Goal: Information Seeking & Learning: Learn about a topic

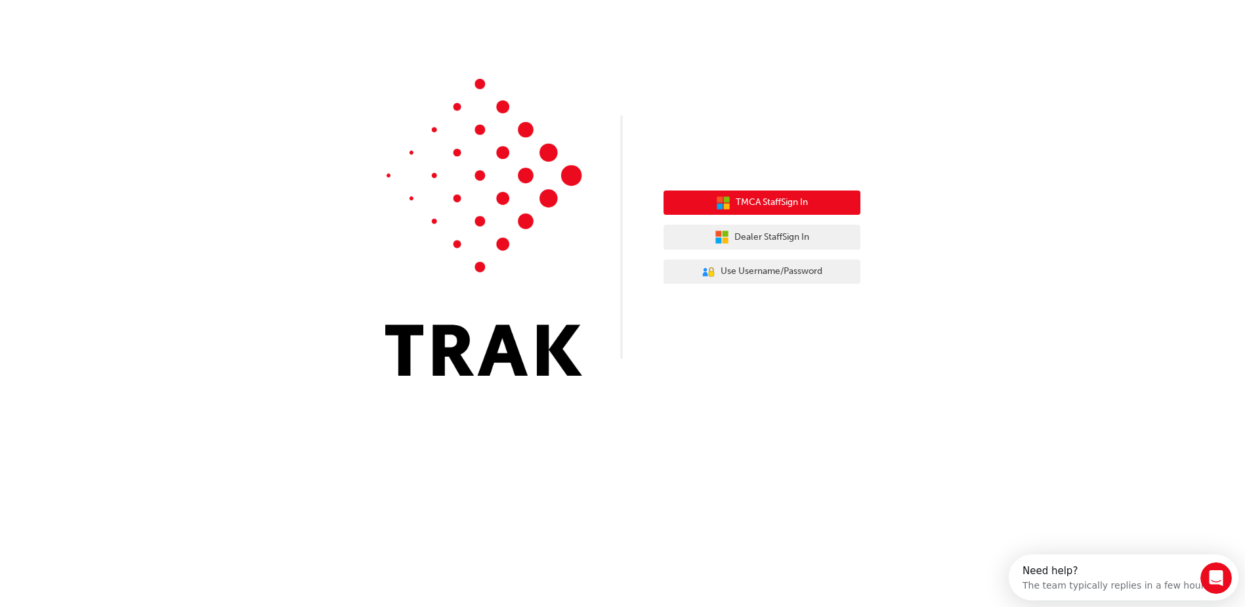
click at [442, 204] on span "TMCA Staff Sign In" at bounding box center [772, 202] width 72 height 15
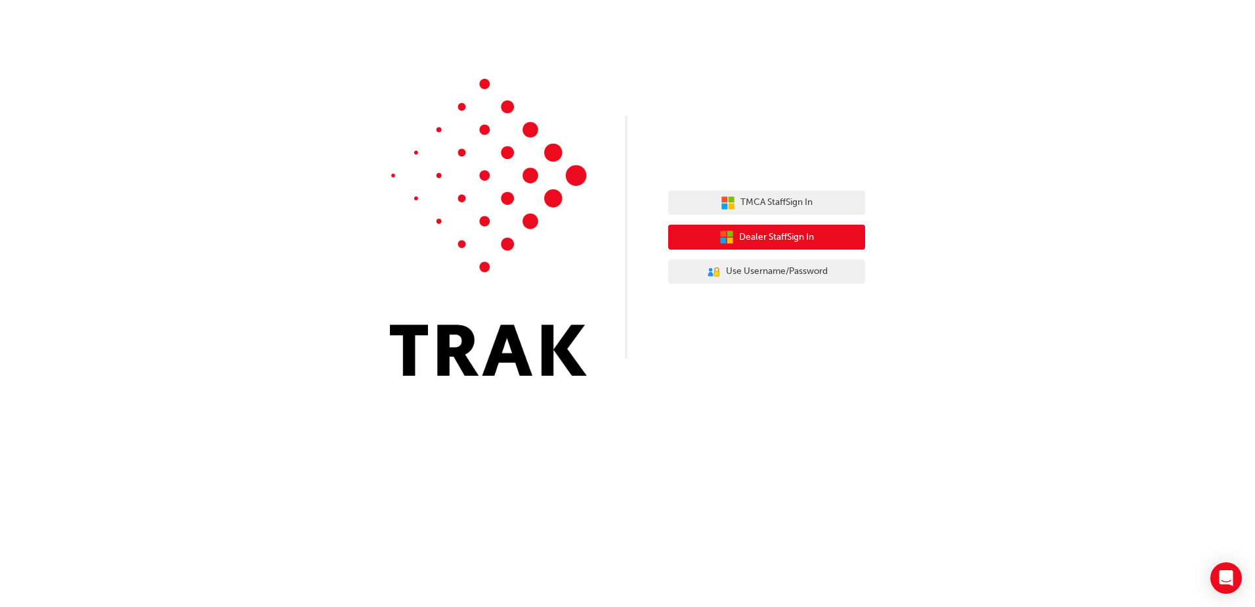
click at [771, 241] on span "Dealer Staff Sign In" at bounding box center [776, 237] width 75 height 15
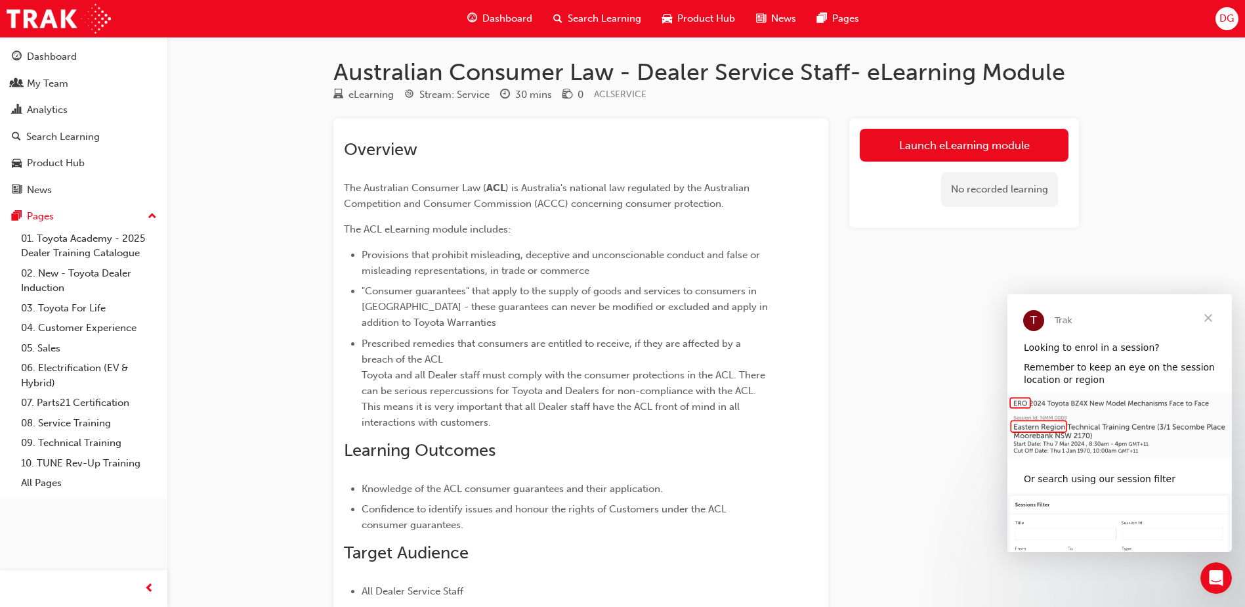
click at [1172, 209] on div "Australian Consumer Law - Dealer Service Staff- eLearning Module eLearning Stre…" at bounding box center [622, 362] width 1245 height 725
click at [955, 148] on link "Launch eLearning module" at bounding box center [964, 145] width 209 height 33
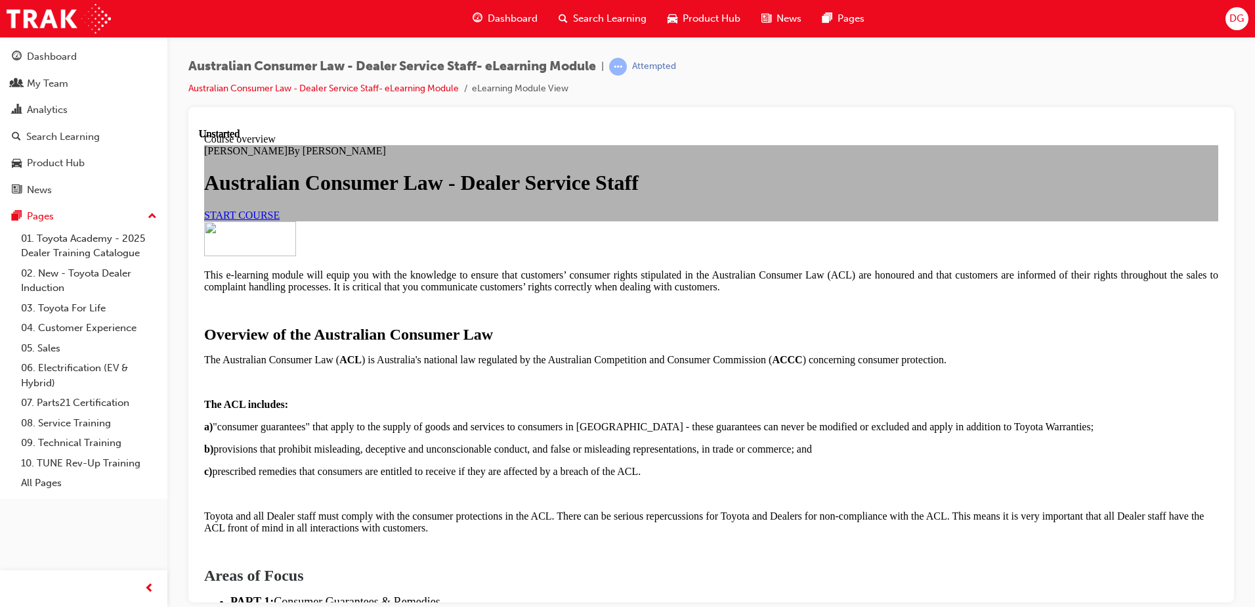
click at [280, 220] on link "START COURSE" at bounding box center [241, 214] width 75 height 11
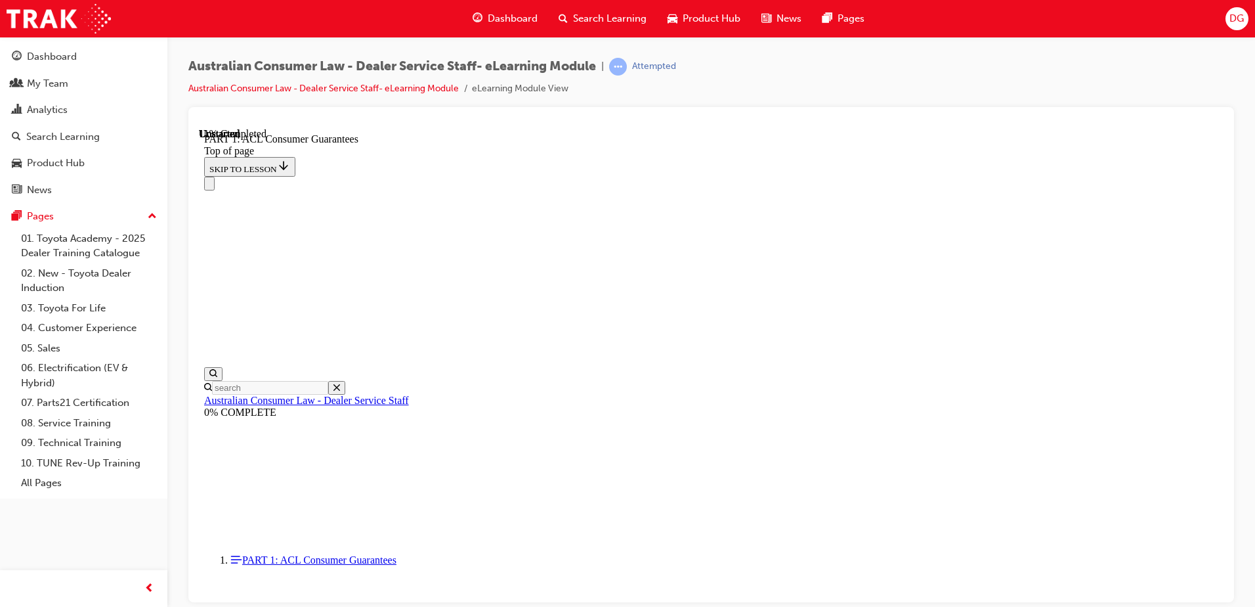
scroll to position [1996, 0]
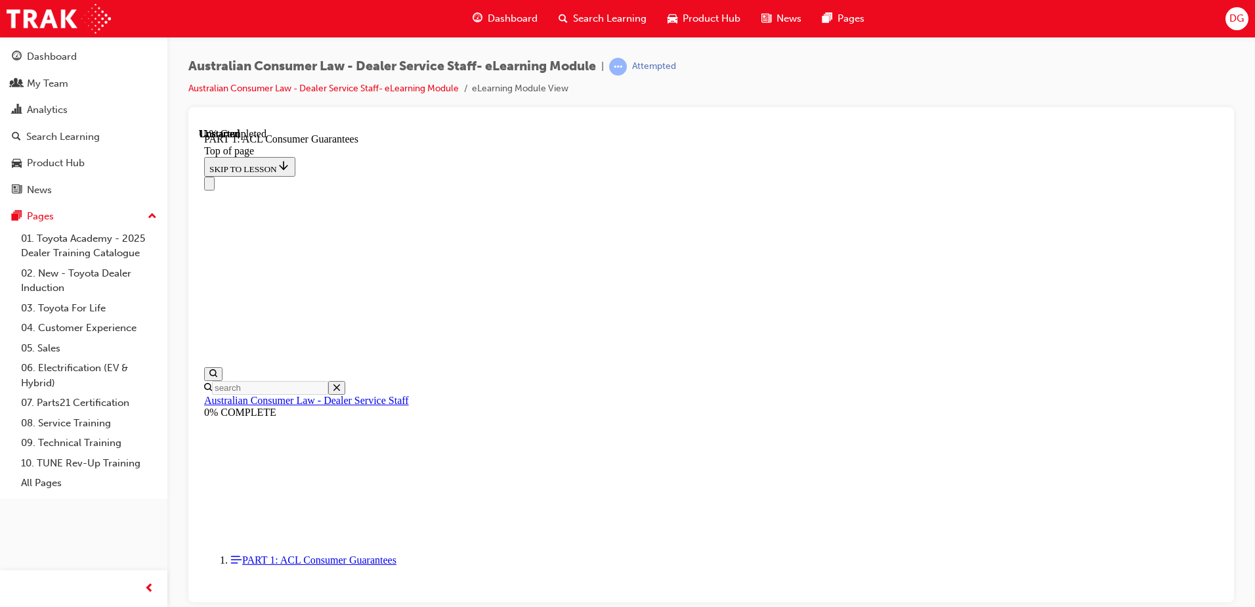
scroll to position [2145, 0]
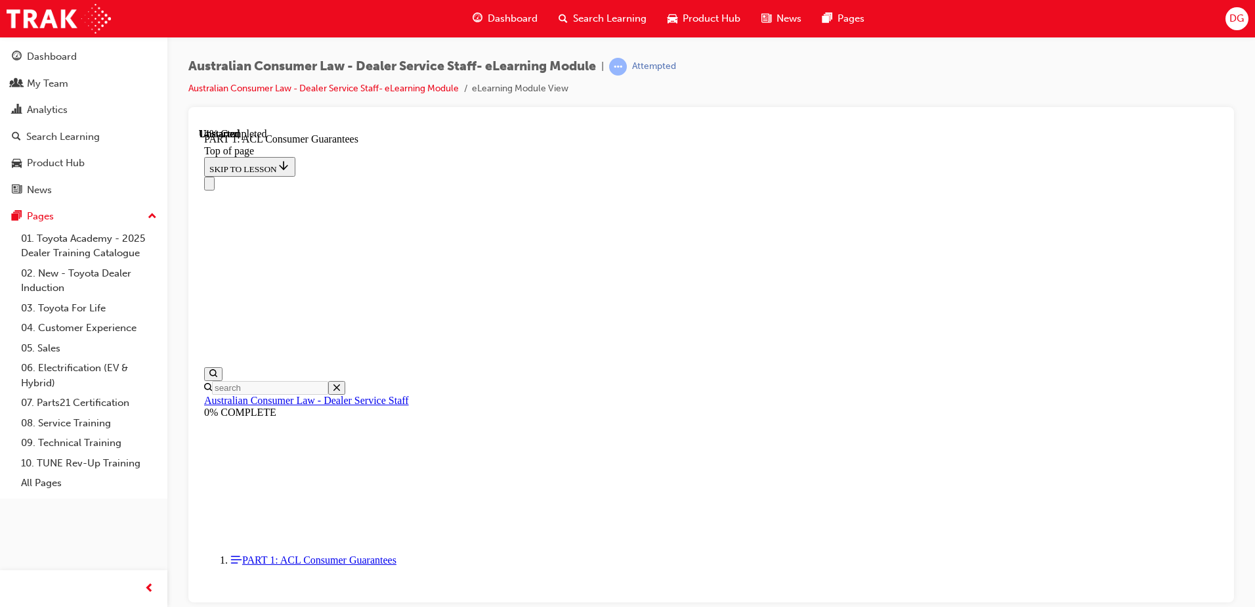
scroll to position [1405, 0]
drag, startPoint x: 960, startPoint y: 307, endPoint x: 546, endPoint y: 297, distance: 415.0
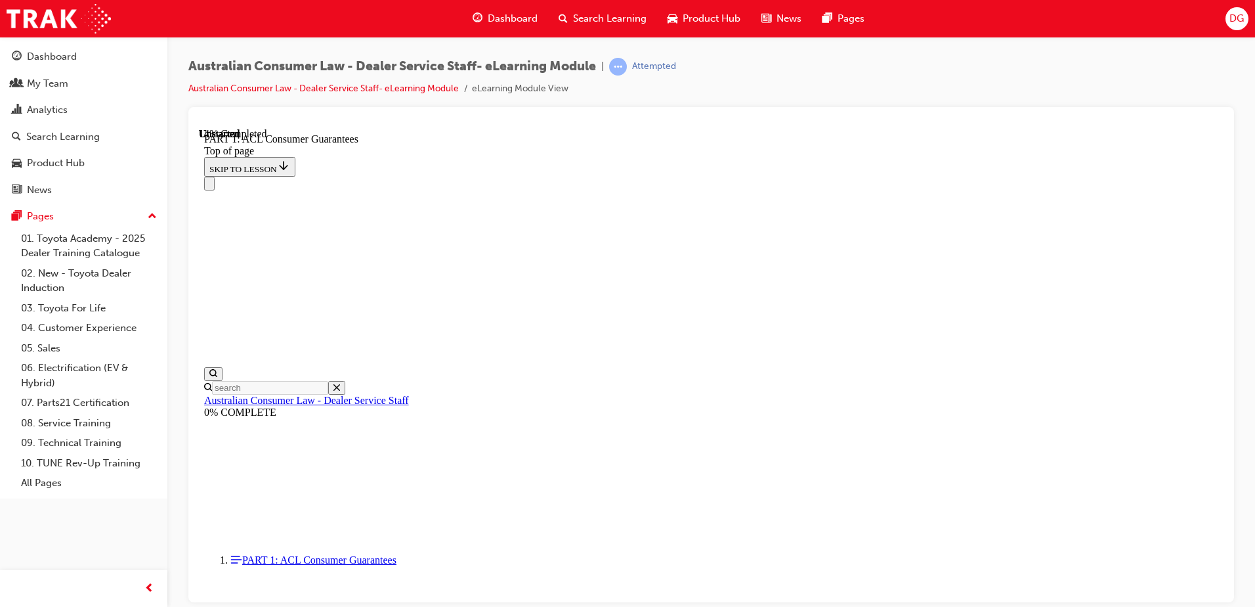
scroll to position [2173, 0]
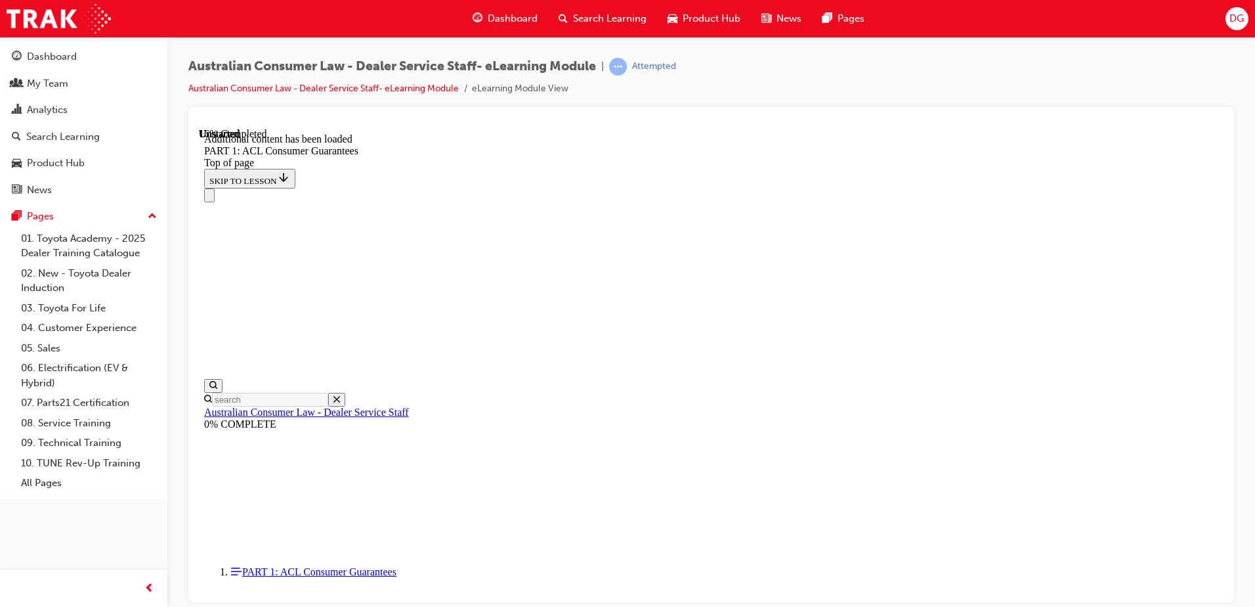
scroll to position [2508, 0]
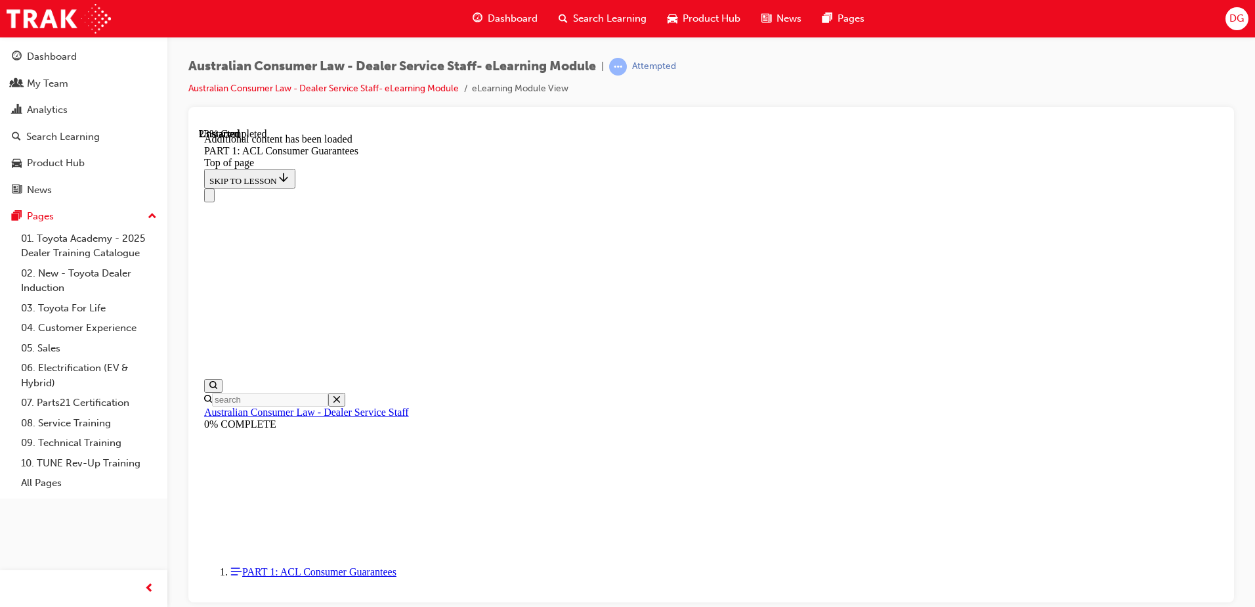
scroll to position [2862, 0]
click at [1224, 477] on div at bounding box center [711, 354] width 1046 height 495
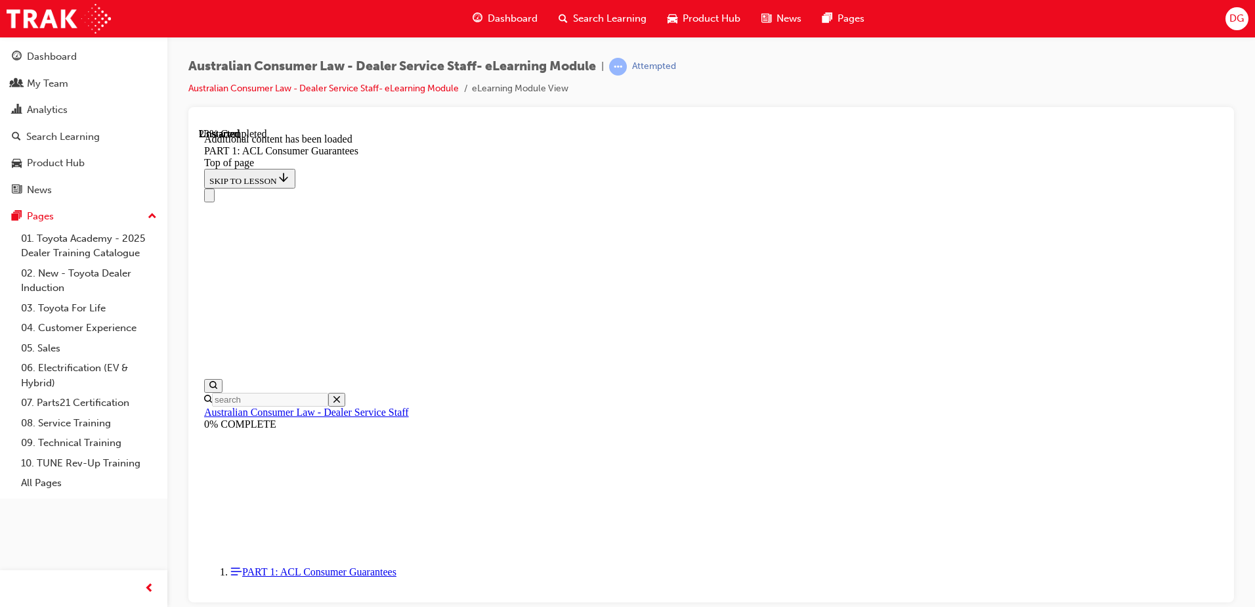
scroll to position [3315, 0]
drag, startPoint x: 1119, startPoint y: 525, endPoint x: 1453, endPoint y: 697, distance: 376.4
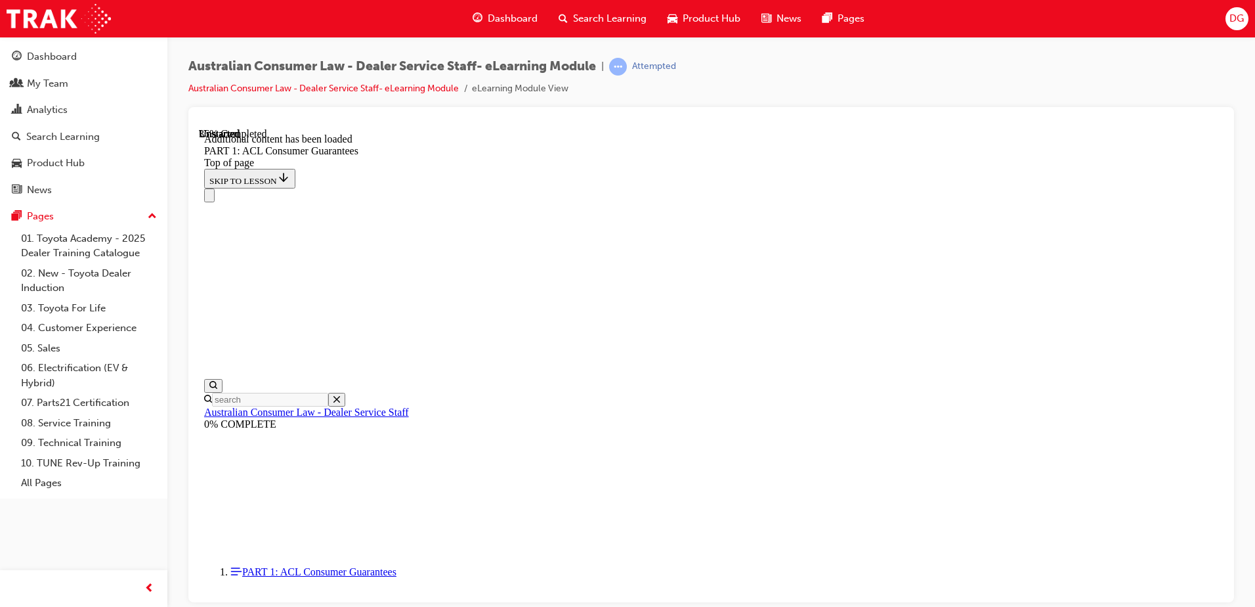
scroll to position [4046, 0]
drag, startPoint x: 1220, startPoint y: 538, endPoint x: 1423, endPoint y: 681, distance: 247.7
drag, startPoint x: 1218, startPoint y: 510, endPoint x: 1427, endPoint y: 711, distance: 289.3
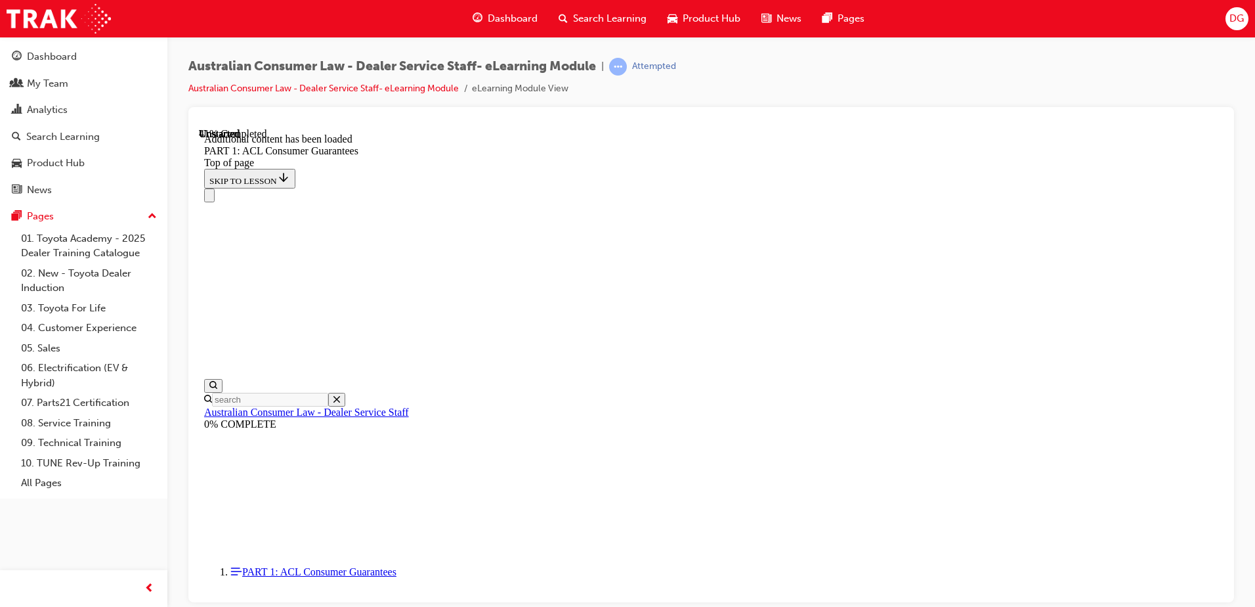
drag, startPoint x: 1024, startPoint y: 423, endPoint x: 1225, endPoint y: 582, distance: 256.1
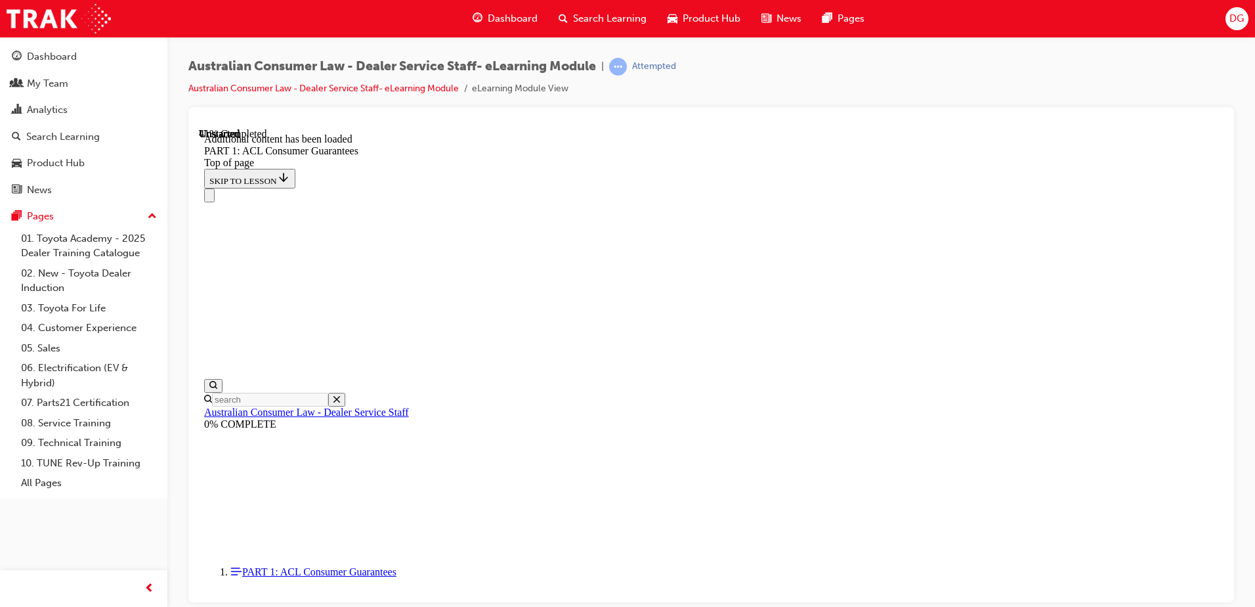
click at [1224, 582] on div at bounding box center [711, 354] width 1046 height 495
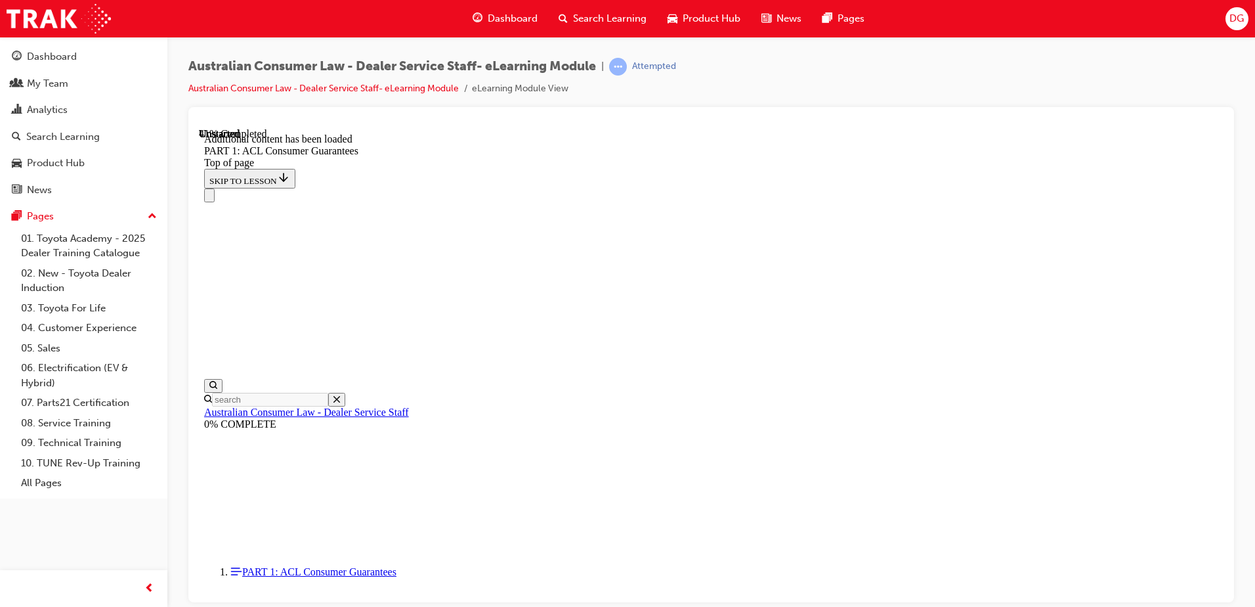
scroll to position [5103, 0]
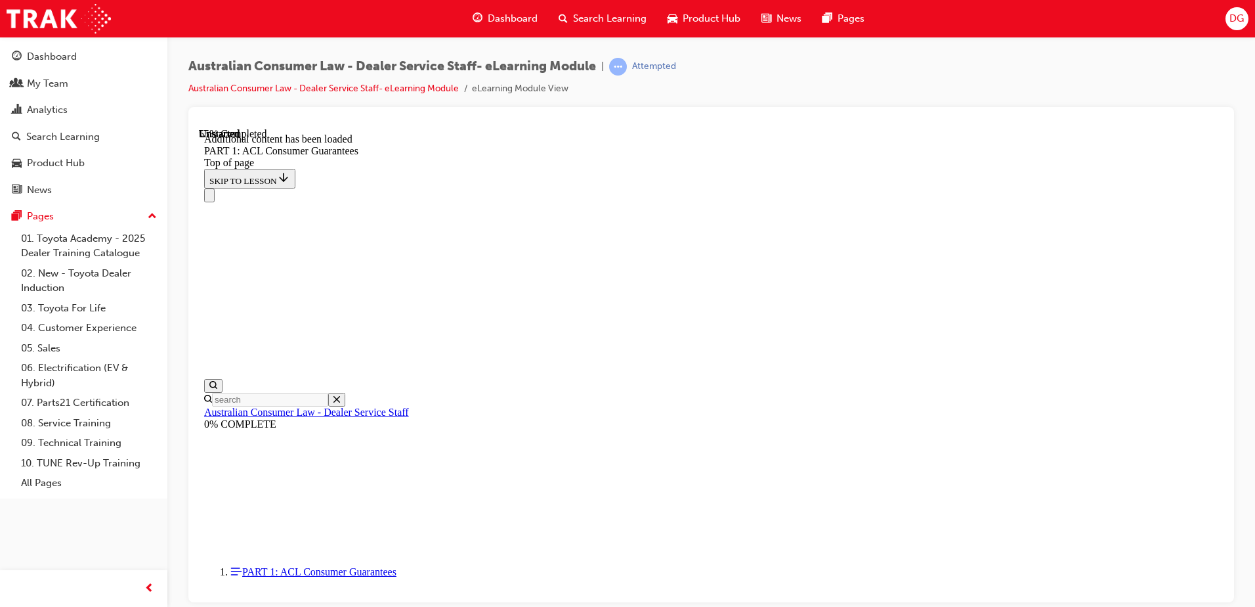
scroll to position [5813, 0]
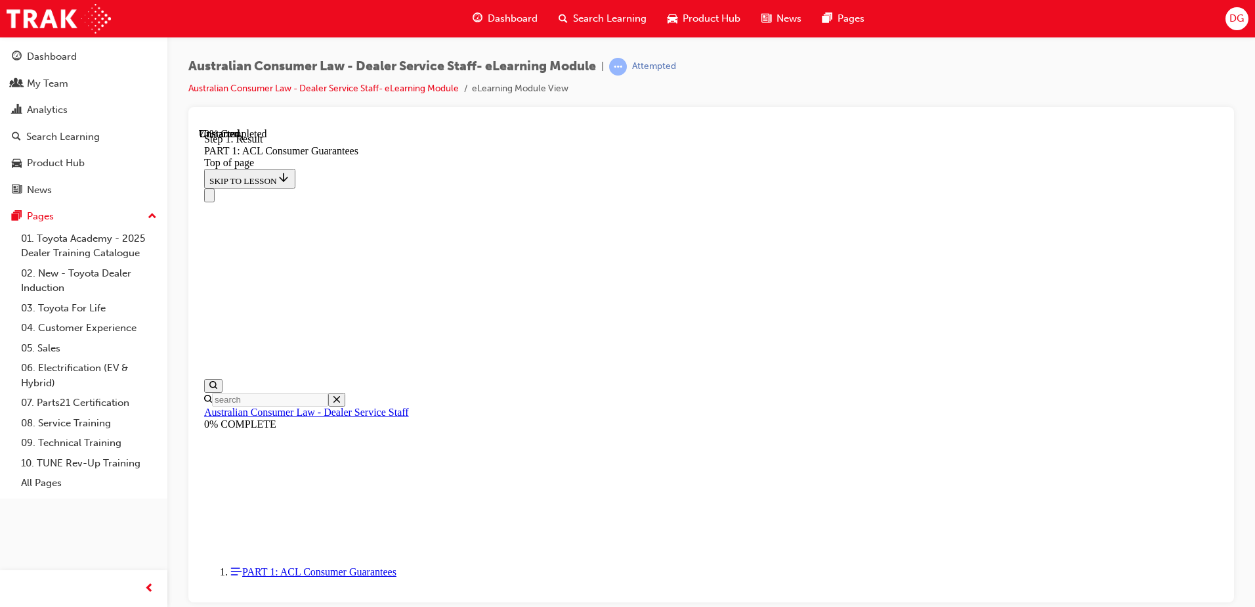
scroll to position [8780, 0]
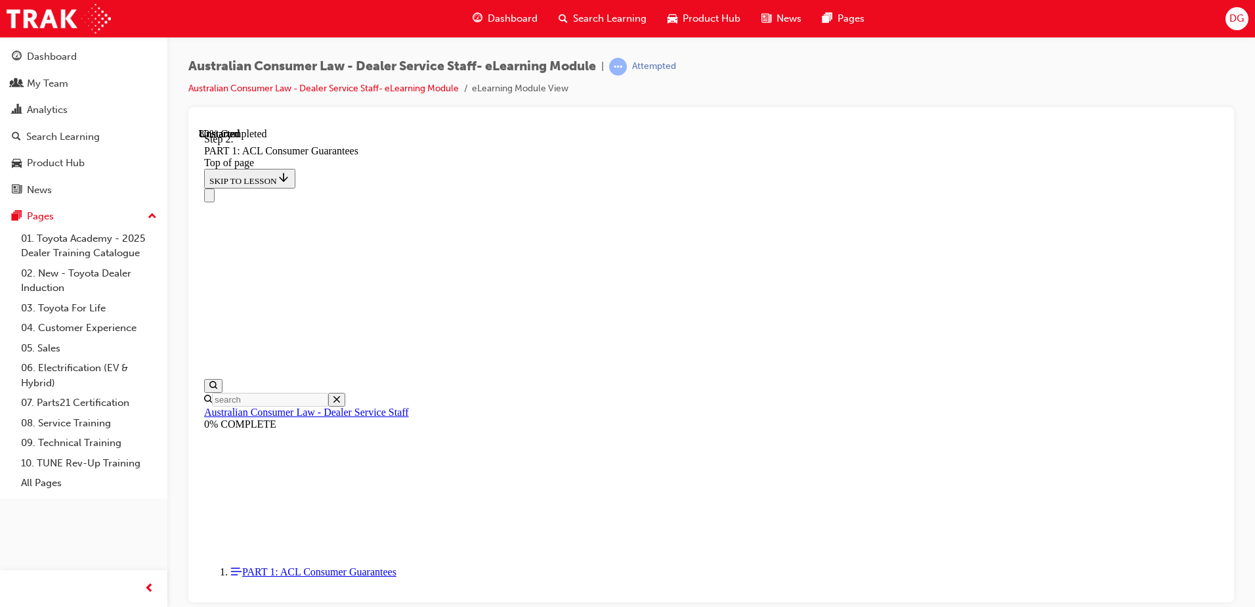
scroll to position [7441, 0]
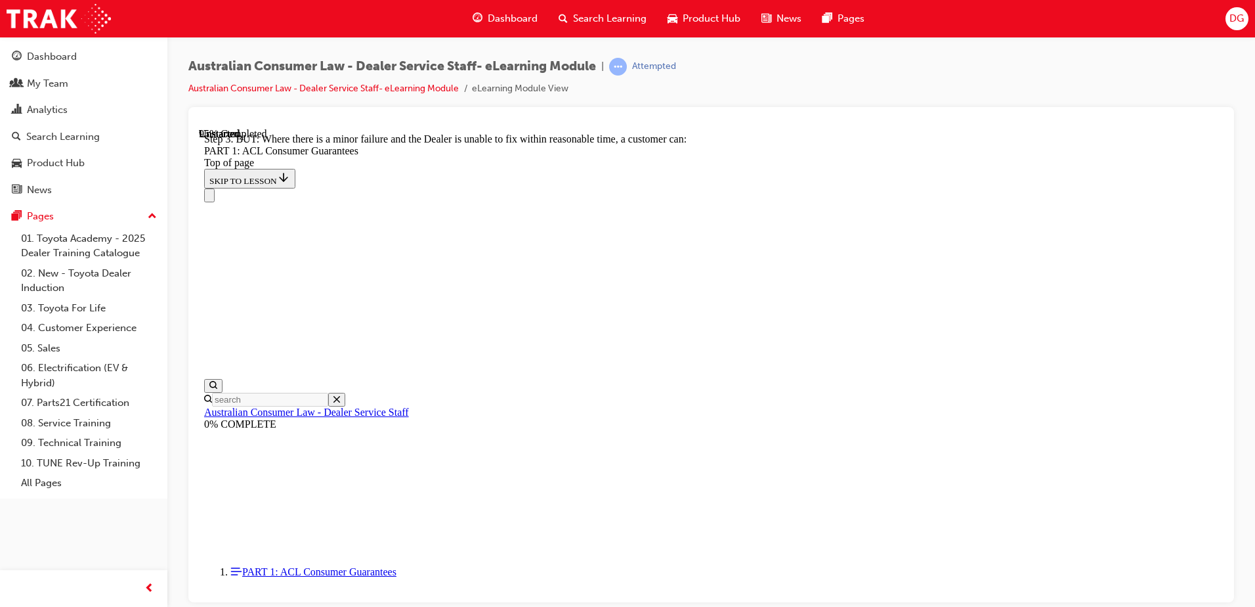
scroll to position [14161, 0]
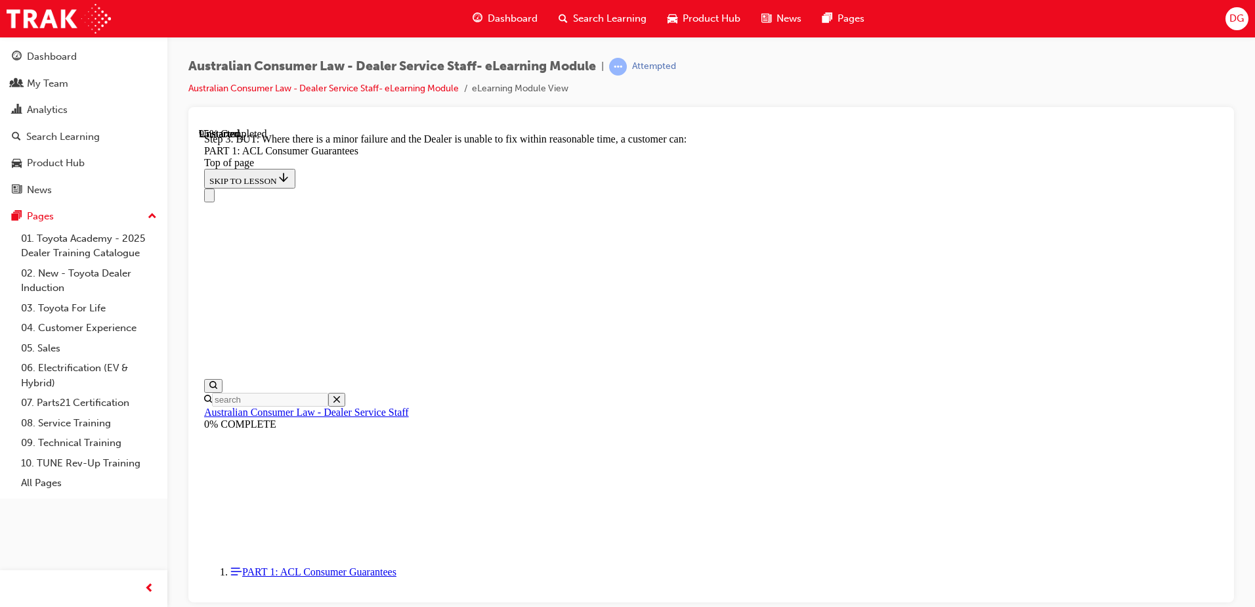
scroll to position [13778, 0]
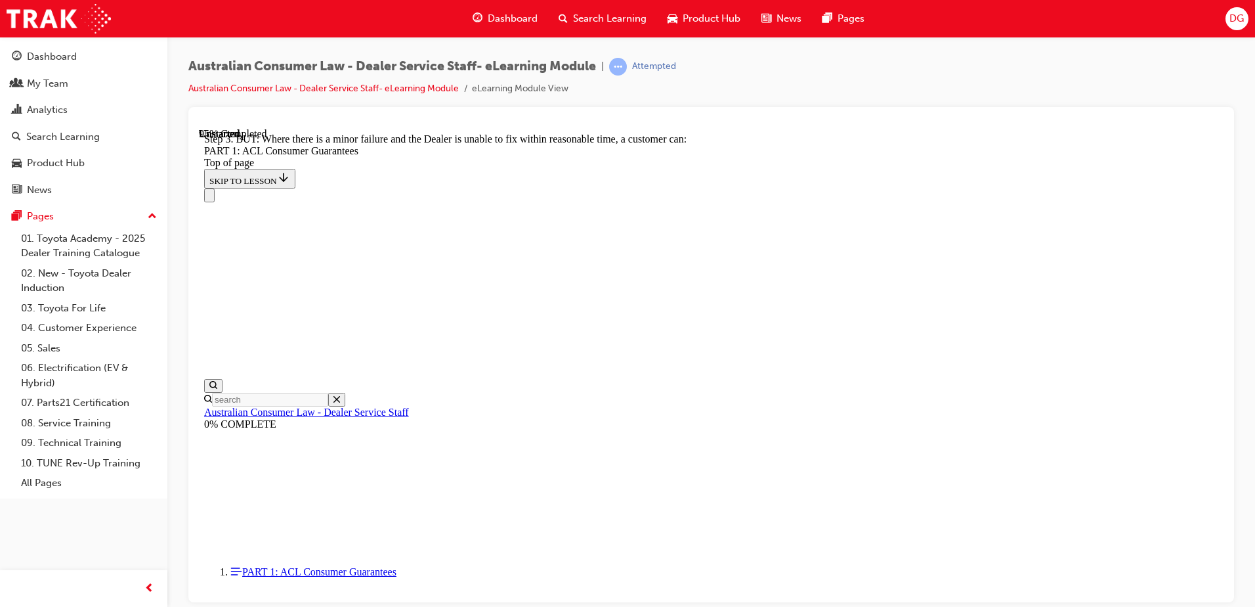
drag, startPoint x: 621, startPoint y: 249, endPoint x: 615, endPoint y: 235, distance: 15.0
drag, startPoint x: 720, startPoint y: 495, endPoint x: 725, endPoint y: 263, distance: 232.5
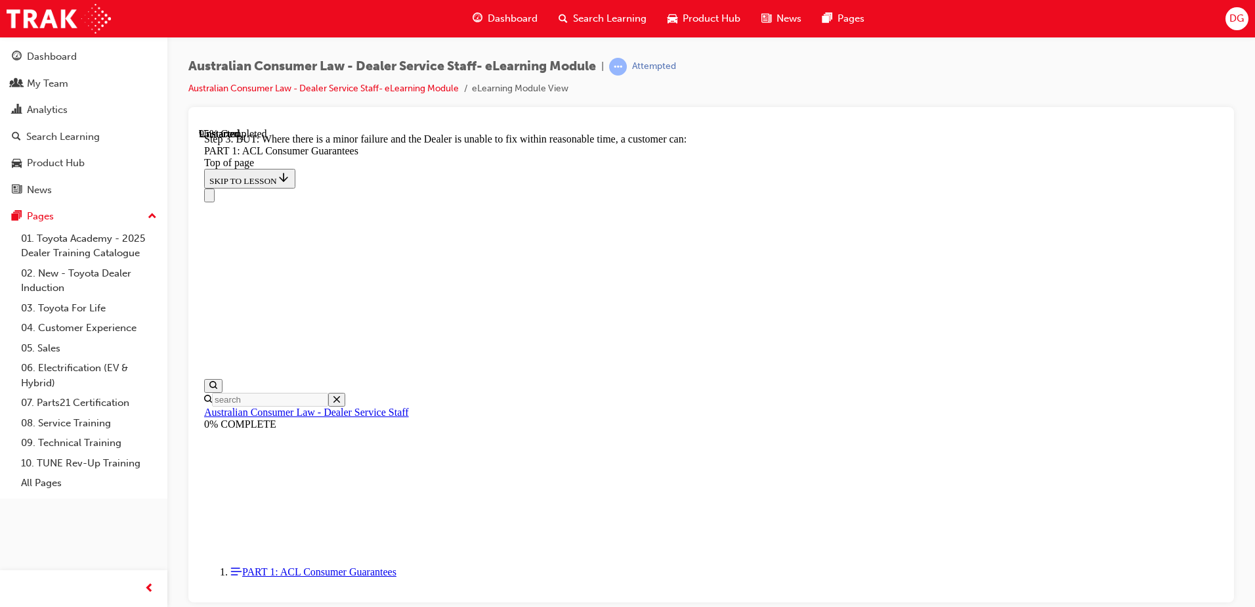
drag, startPoint x: 651, startPoint y: 391, endPoint x: 654, endPoint y: 314, distance: 76.2
drag, startPoint x: 689, startPoint y: 554, endPoint x: 693, endPoint y: 243, distance: 311.2
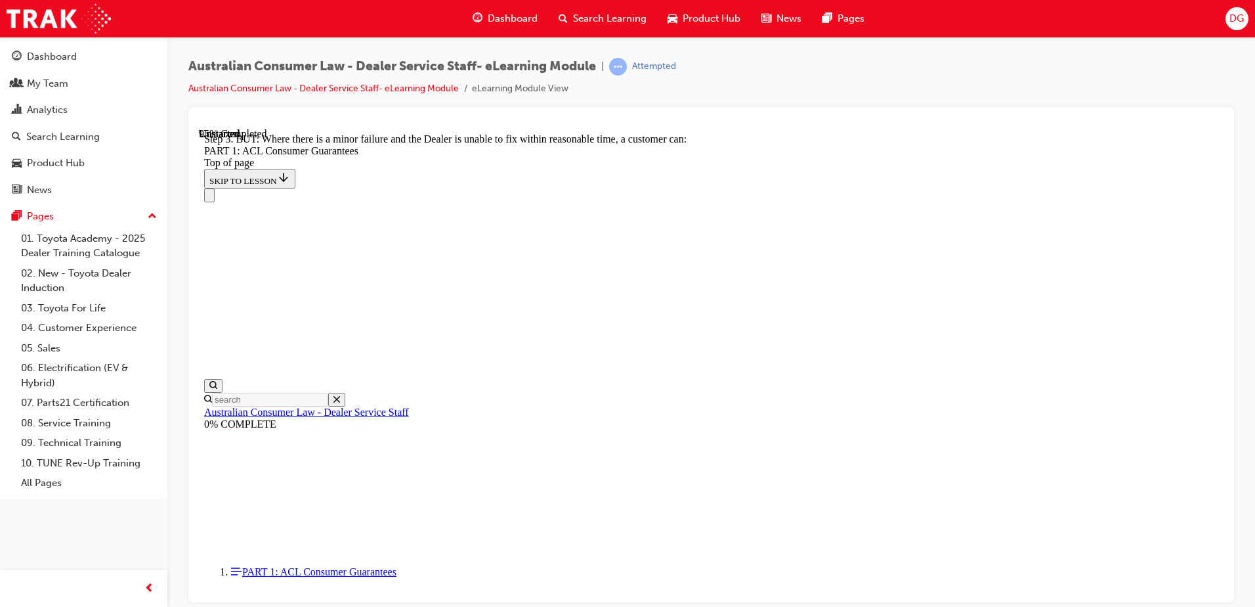
drag, startPoint x: 679, startPoint y: 574, endPoint x: 676, endPoint y: 237, distance: 337.5
drag, startPoint x: 670, startPoint y: 537, endPoint x: 890, endPoint y: 230, distance: 377.7
drag, startPoint x: 668, startPoint y: 468, endPoint x: 878, endPoint y: 236, distance: 313.2
drag, startPoint x: 691, startPoint y: 469, endPoint x: 898, endPoint y: 309, distance: 262.5
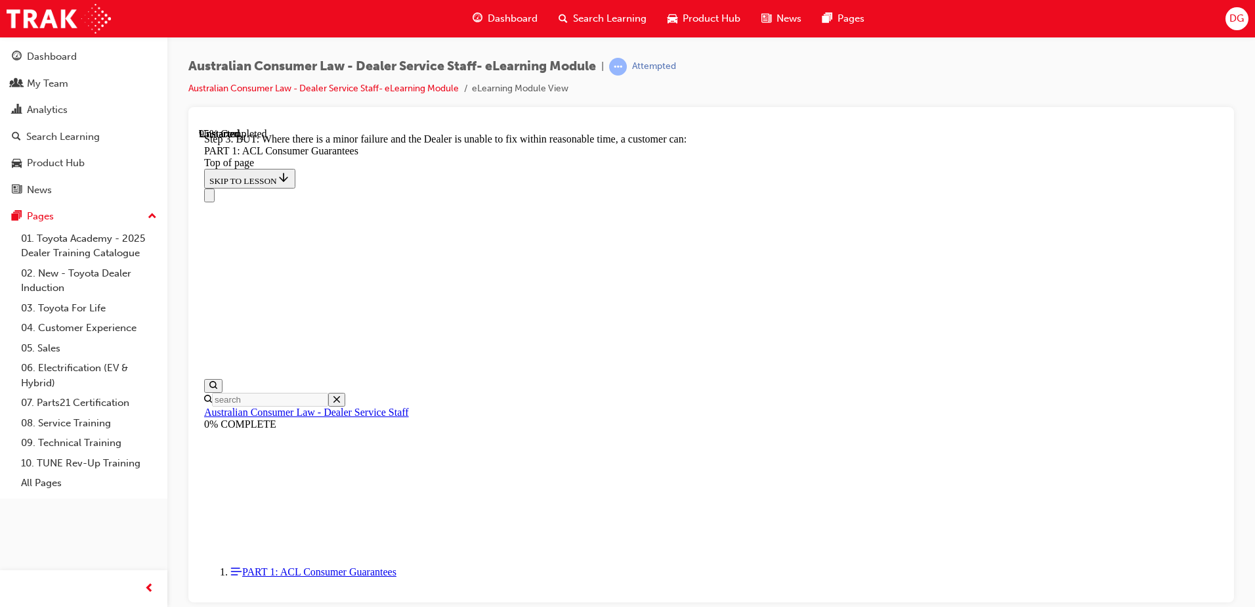
drag, startPoint x: 741, startPoint y: 466, endPoint x: 973, endPoint y: 382, distance: 246.5
drag, startPoint x: 699, startPoint y: 463, endPoint x: 728, endPoint y: 454, distance: 30.8
drag, startPoint x: 721, startPoint y: 536, endPoint x: 734, endPoint y: 529, distance: 15.0
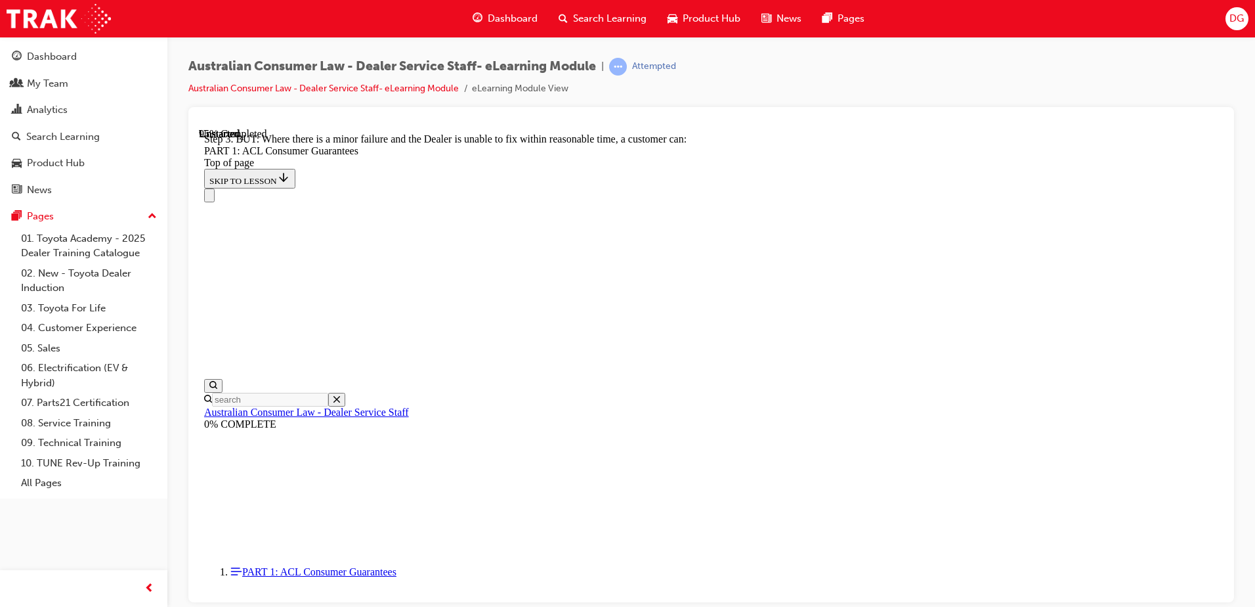
scroll to position [13970, 0]
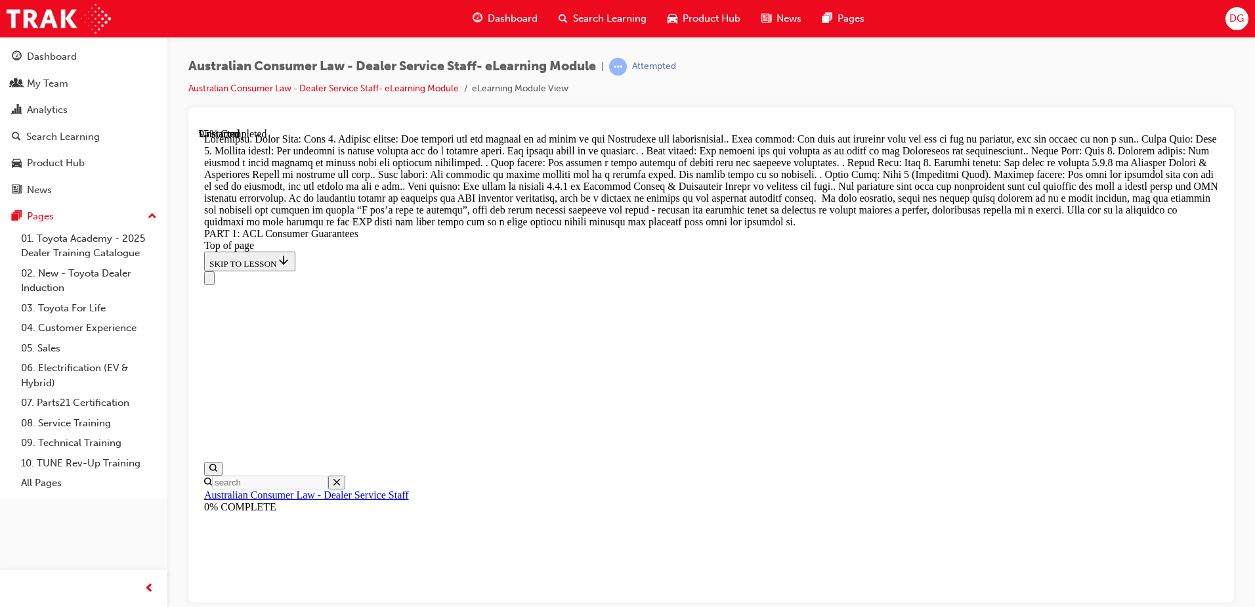
drag, startPoint x: 719, startPoint y: 245, endPoint x: 768, endPoint y: 169, distance: 90.1
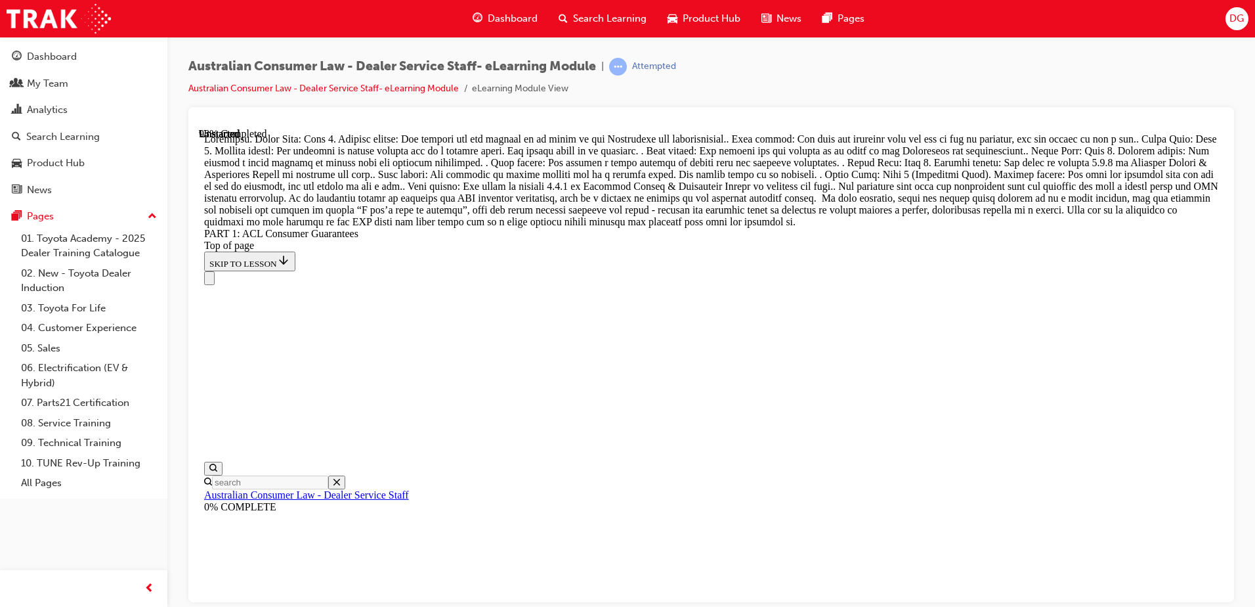
scroll to position [13934, 0]
drag, startPoint x: 693, startPoint y: 376, endPoint x: 877, endPoint y: 219, distance: 242.1
drag, startPoint x: 650, startPoint y: 291, endPoint x: 679, endPoint y: 286, distance: 29.2
drag, startPoint x: 721, startPoint y: 293, endPoint x: 951, endPoint y: 290, distance: 229.8
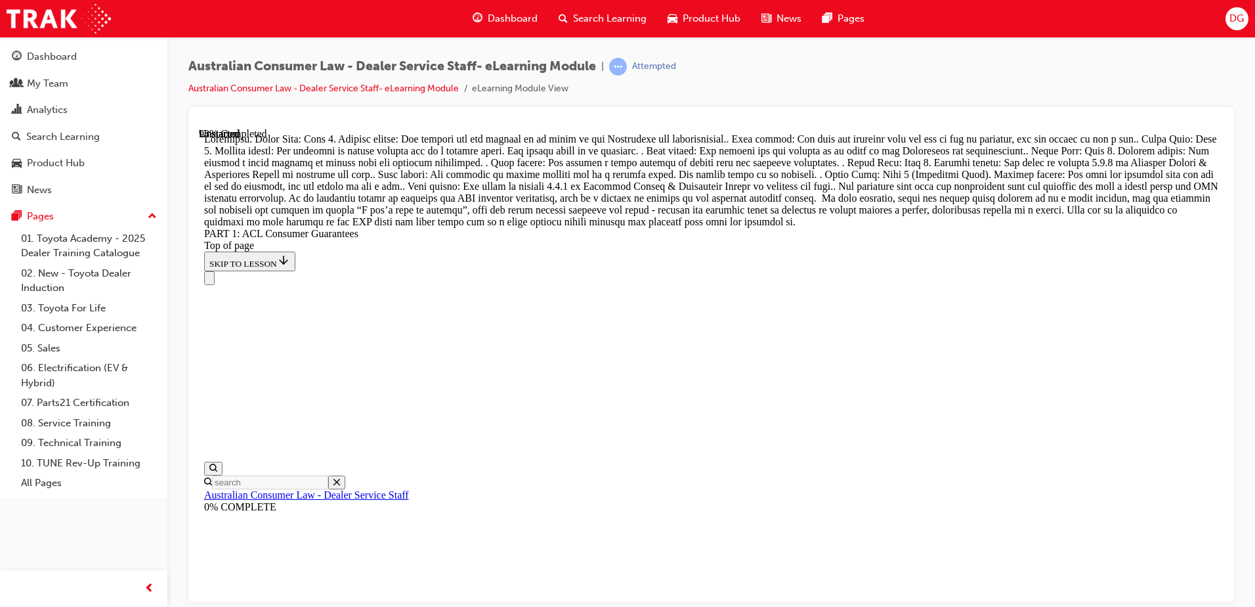
drag, startPoint x: 652, startPoint y: 517, endPoint x: 878, endPoint y: 360, distance: 275.9
drag, startPoint x: 701, startPoint y: 530, endPoint x: 934, endPoint y: 446, distance: 247.1
drag, startPoint x: 655, startPoint y: 513, endPoint x: 872, endPoint y: 506, distance: 216.8
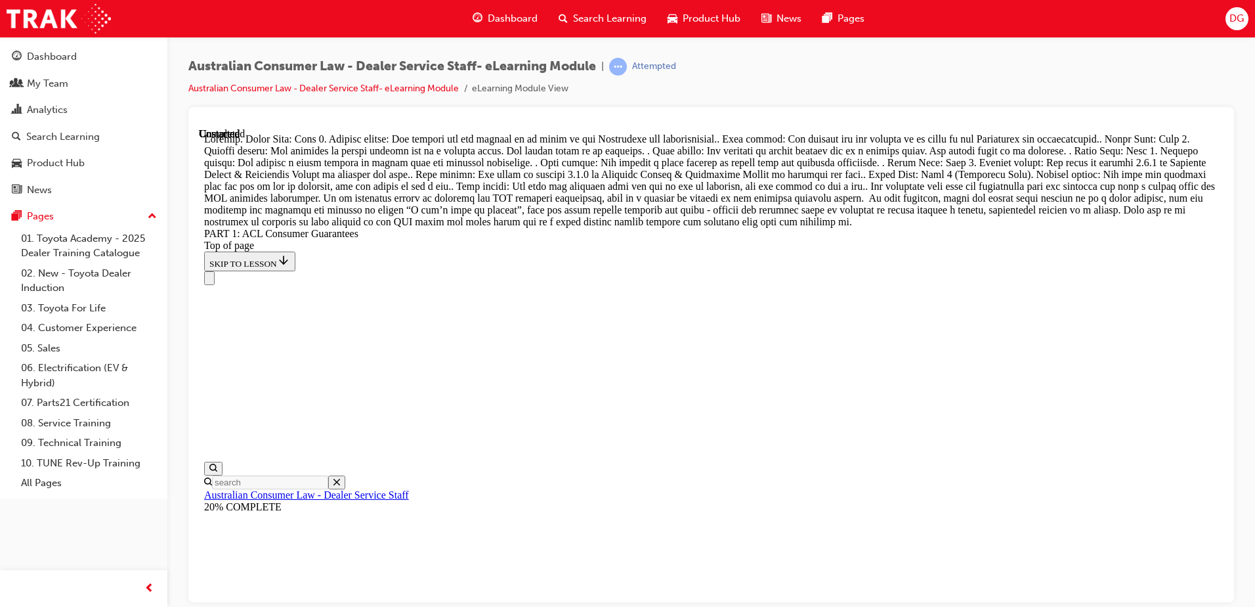
scroll to position [15109, 0]
drag, startPoint x: 1220, startPoint y: 551, endPoint x: 1425, endPoint y: 714, distance: 261.7
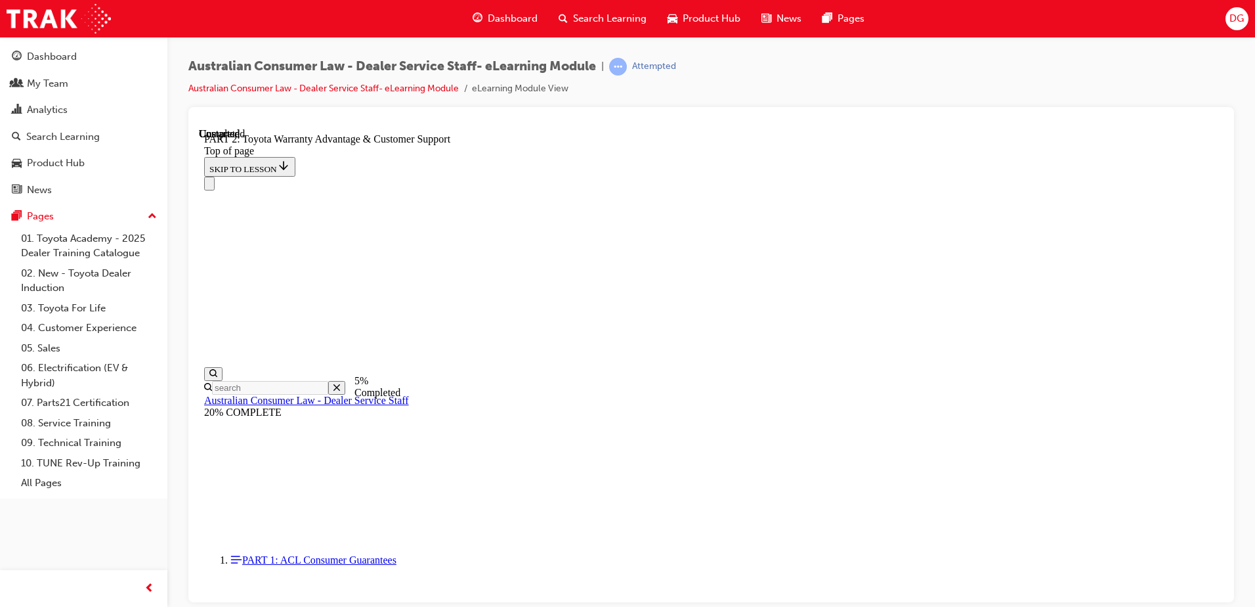
scroll to position [884, 0]
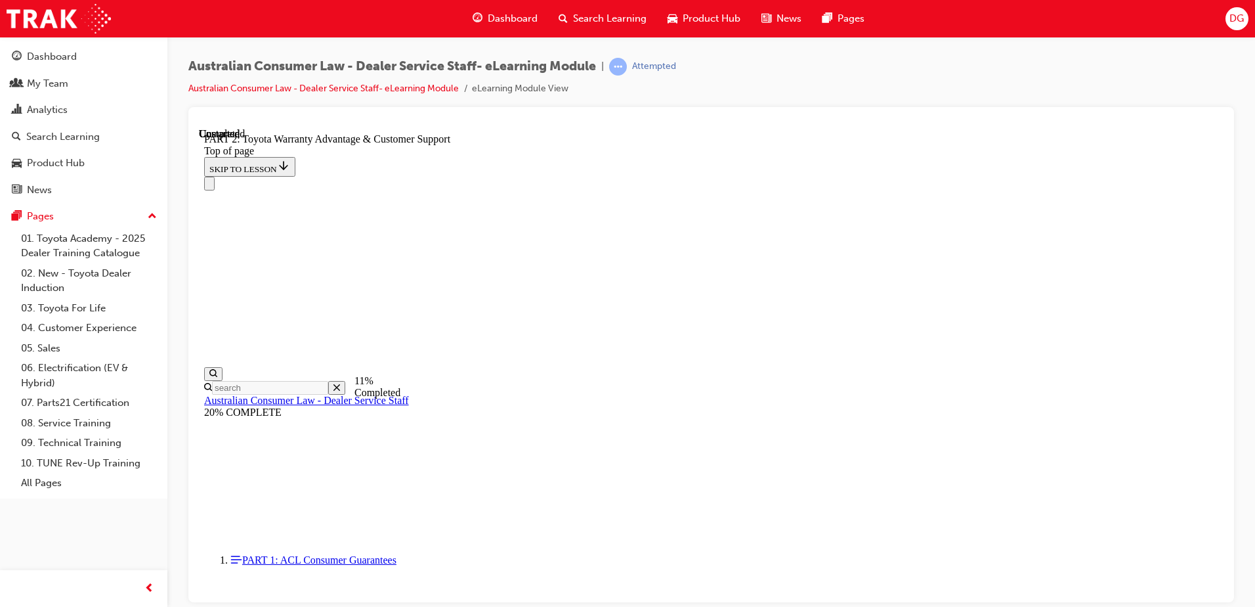
scroll to position [867, 0]
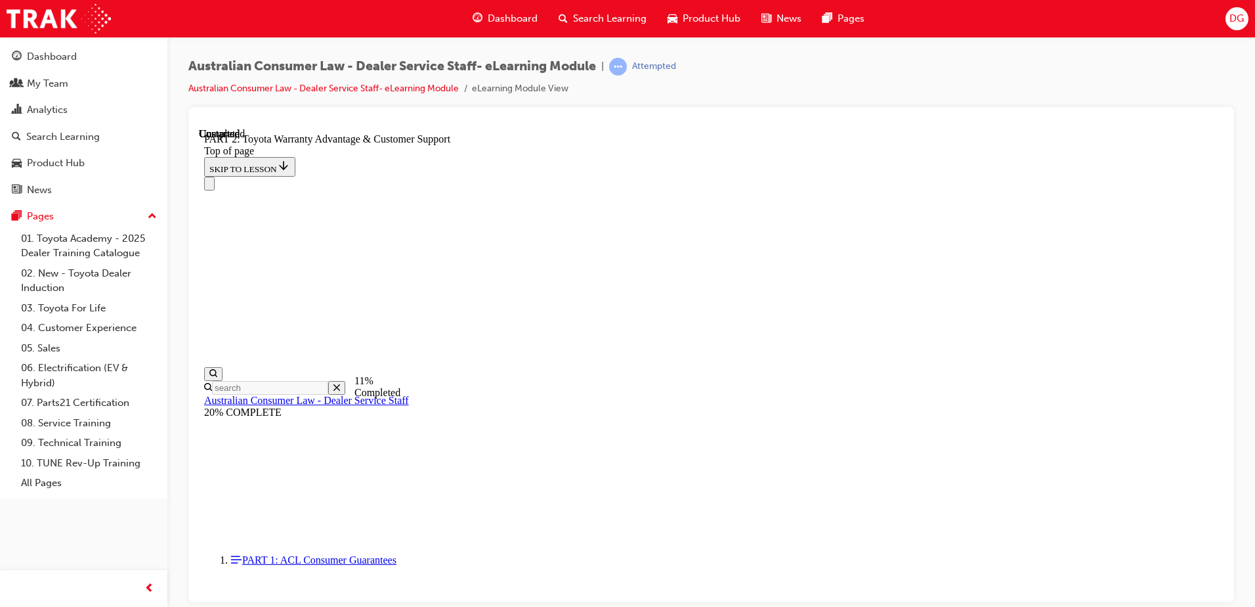
drag, startPoint x: 1218, startPoint y: 458, endPoint x: 1425, endPoint y: 656, distance: 286.0
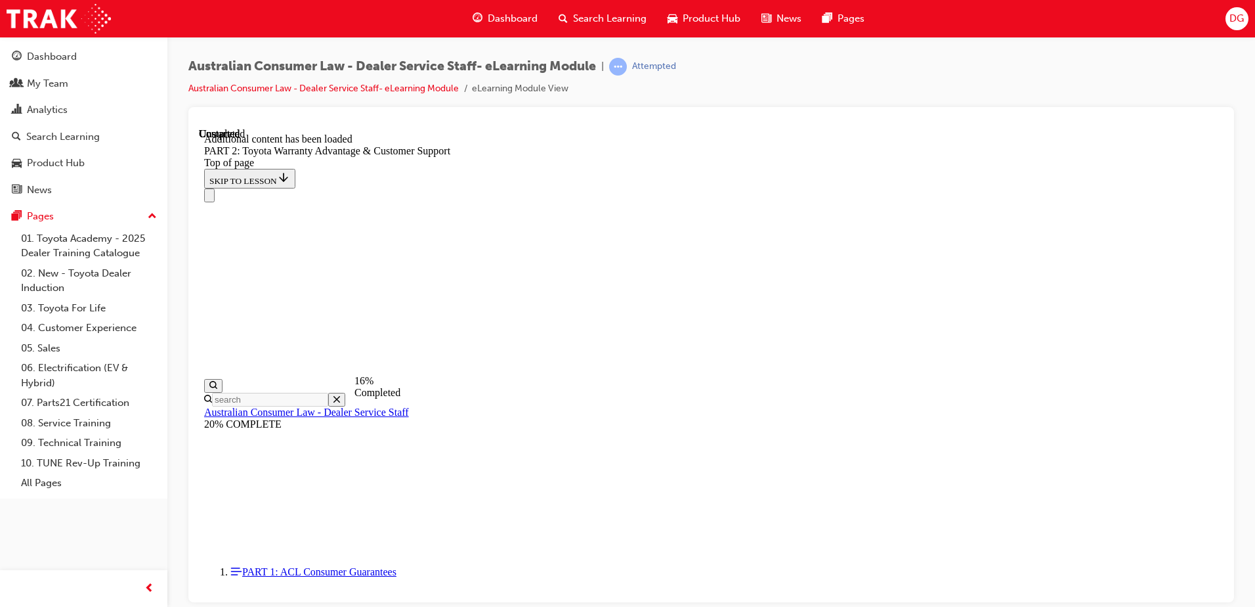
scroll to position [1320, 0]
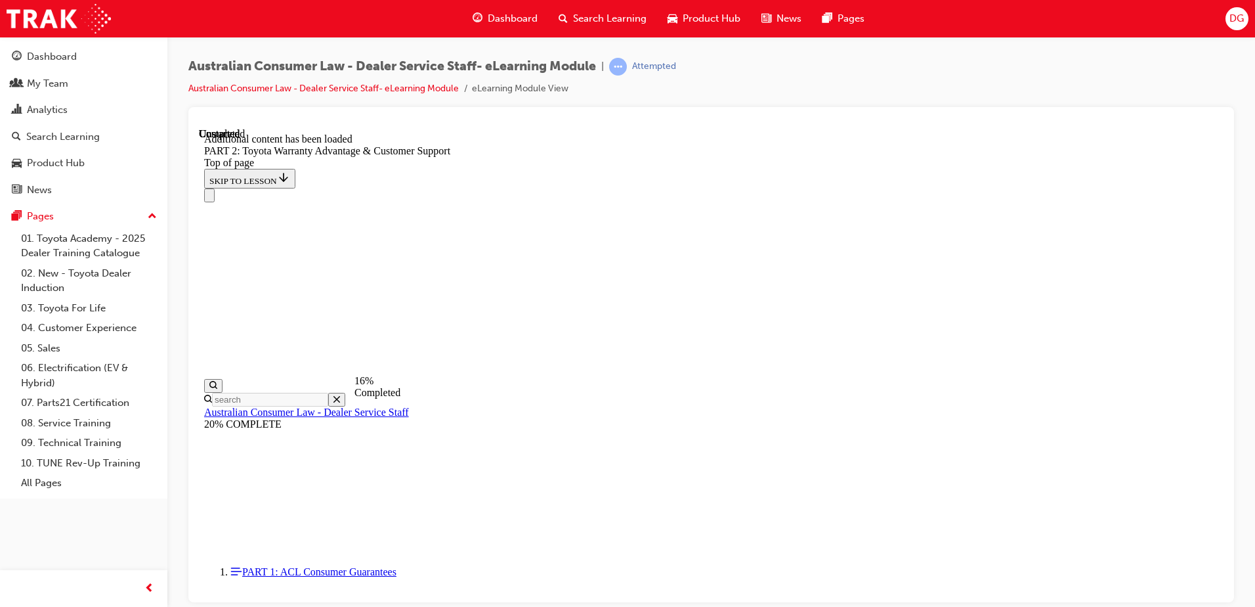
drag, startPoint x: 1216, startPoint y: 431, endPoint x: 1427, endPoint y: 662, distance: 312.7
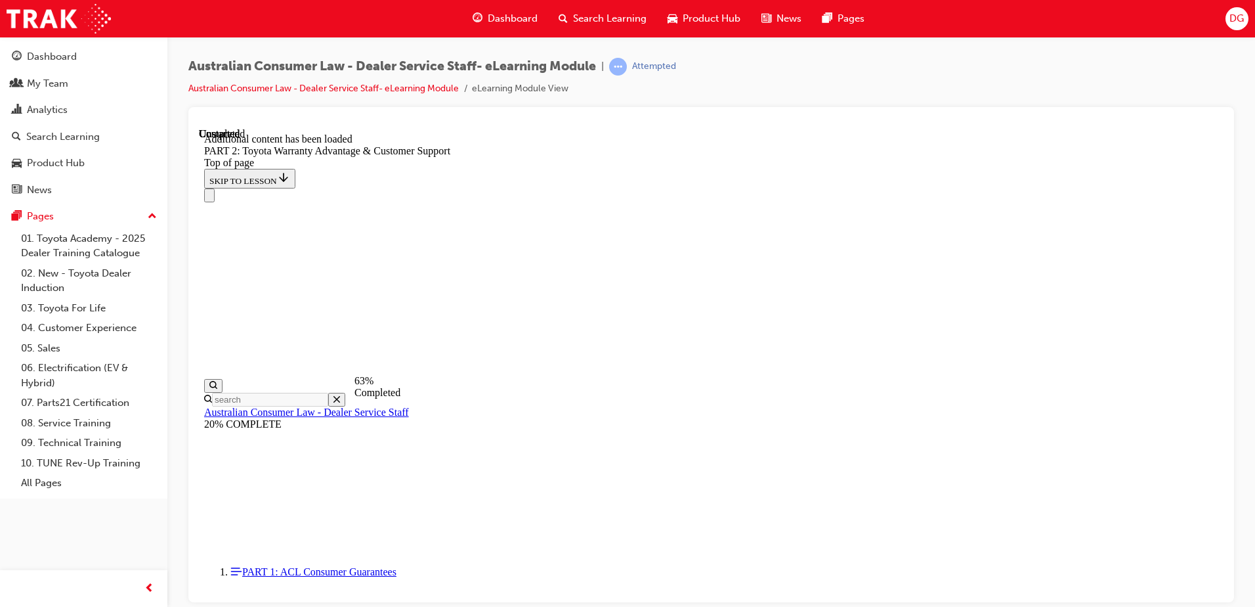
scroll to position [3065, 0]
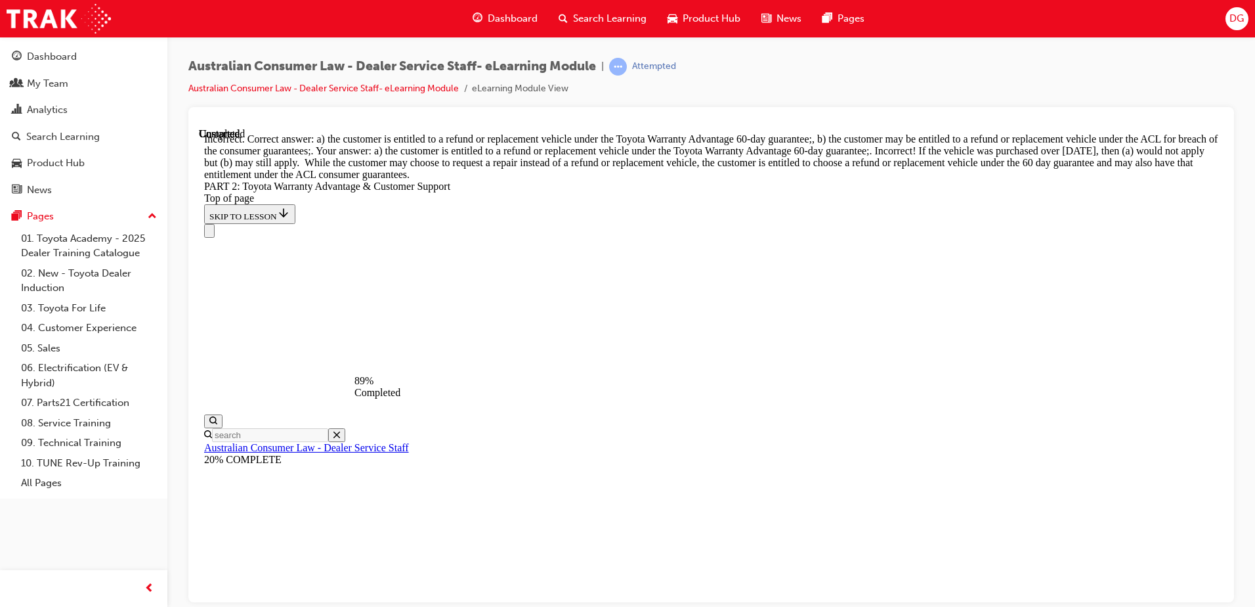
scroll to position [4926, 0]
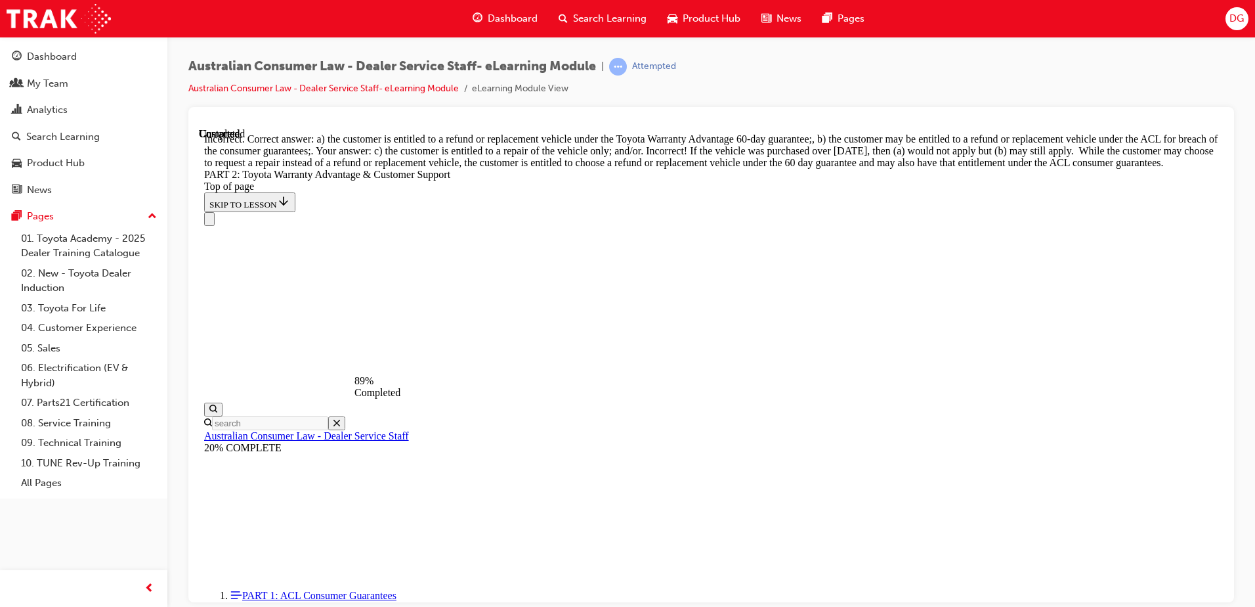
scroll to position [5159, 0]
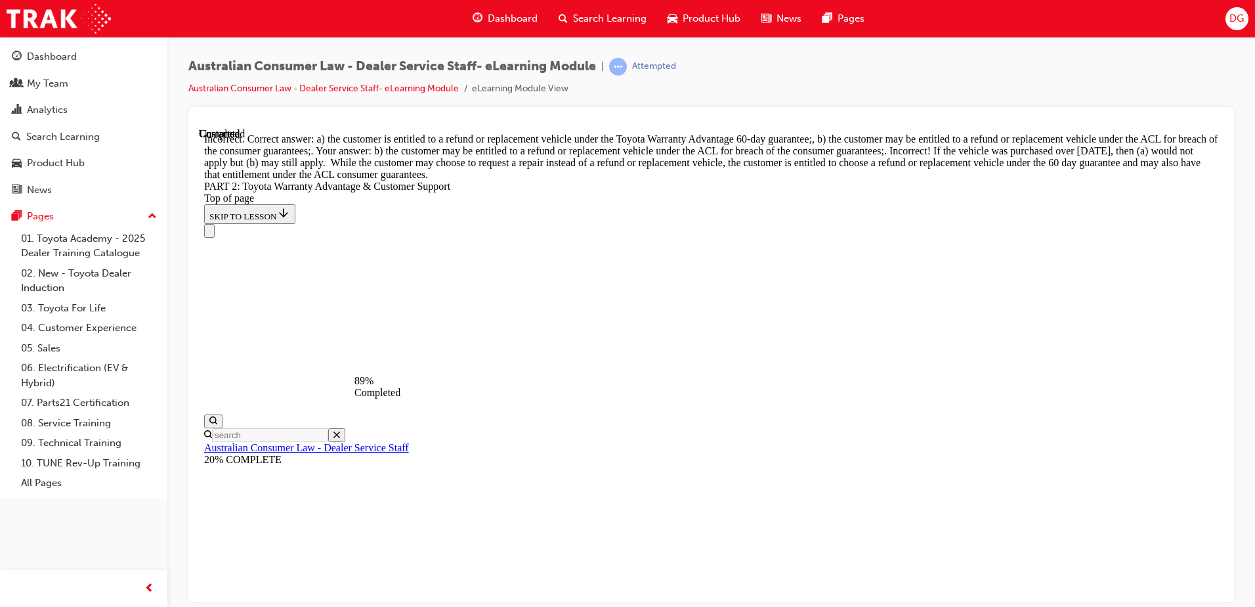
scroll to position [5159, 0]
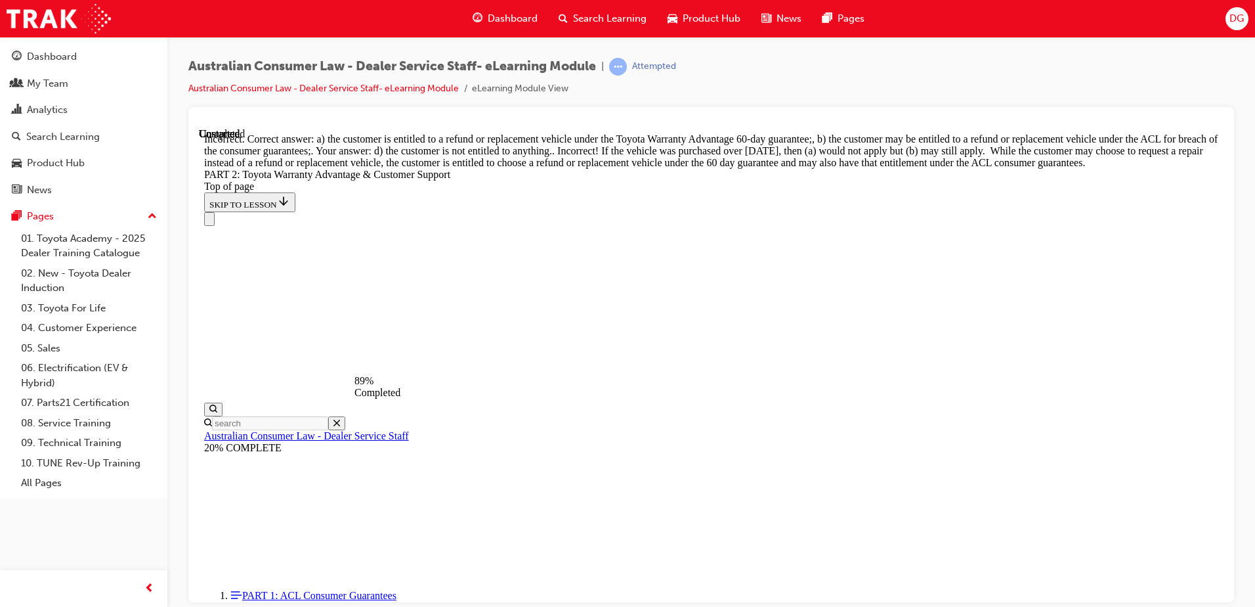
scroll to position [4811, 0]
drag, startPoint x: 1225, startPoint y: 529, endPoint x: 1226, endPoint y: 542, distance: 13.2
click at [1226, 542] on div at bounding box center [711, 354] width 1046 height 495
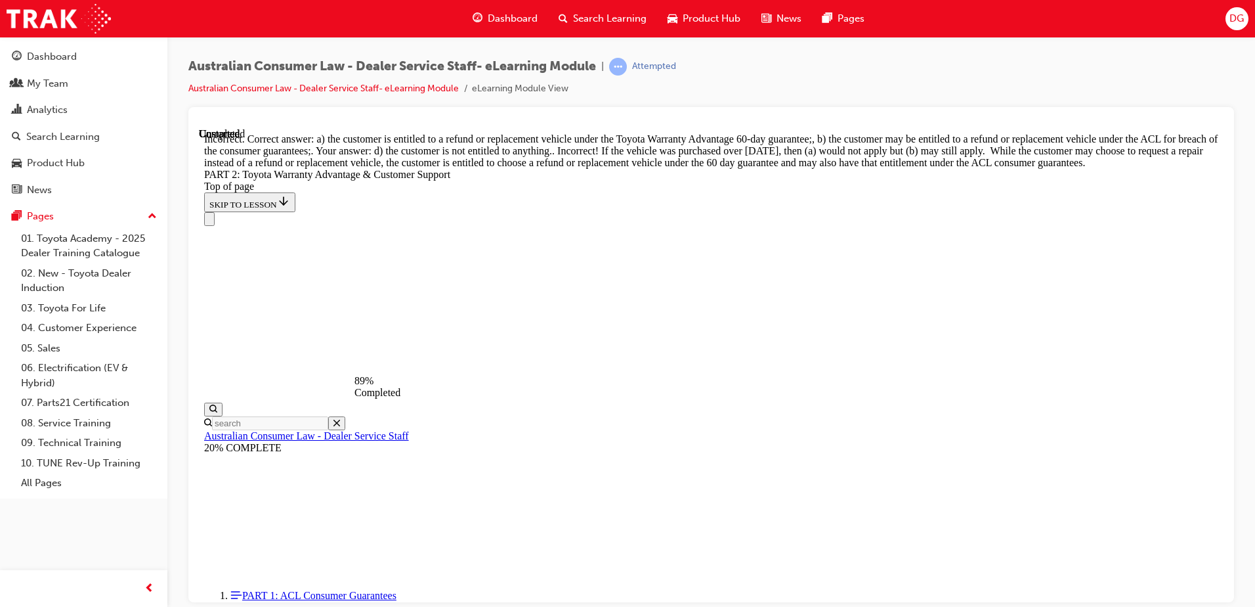
scroll to position [5159, 0]
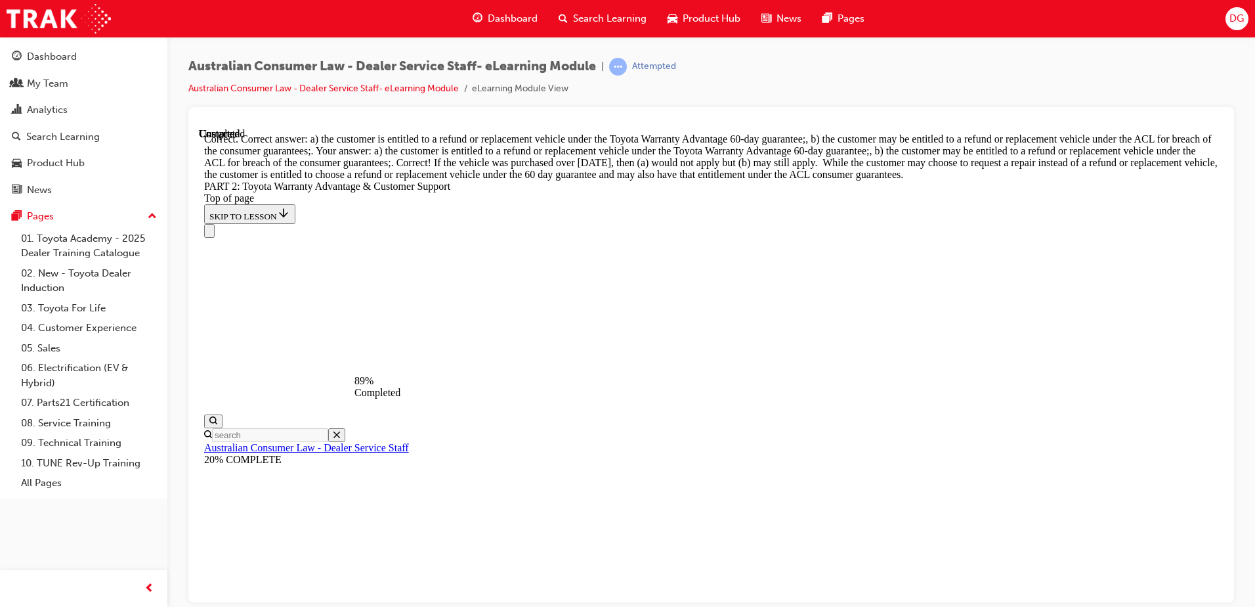
scroll to position [5159, 0]
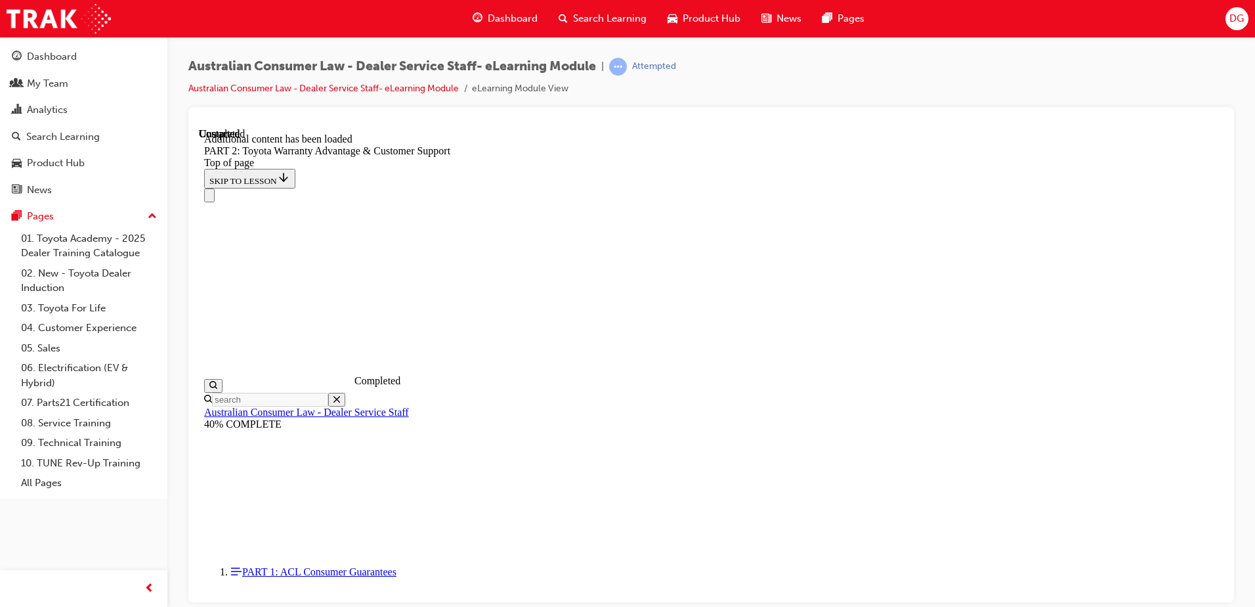
scroll to position [4806, 0]
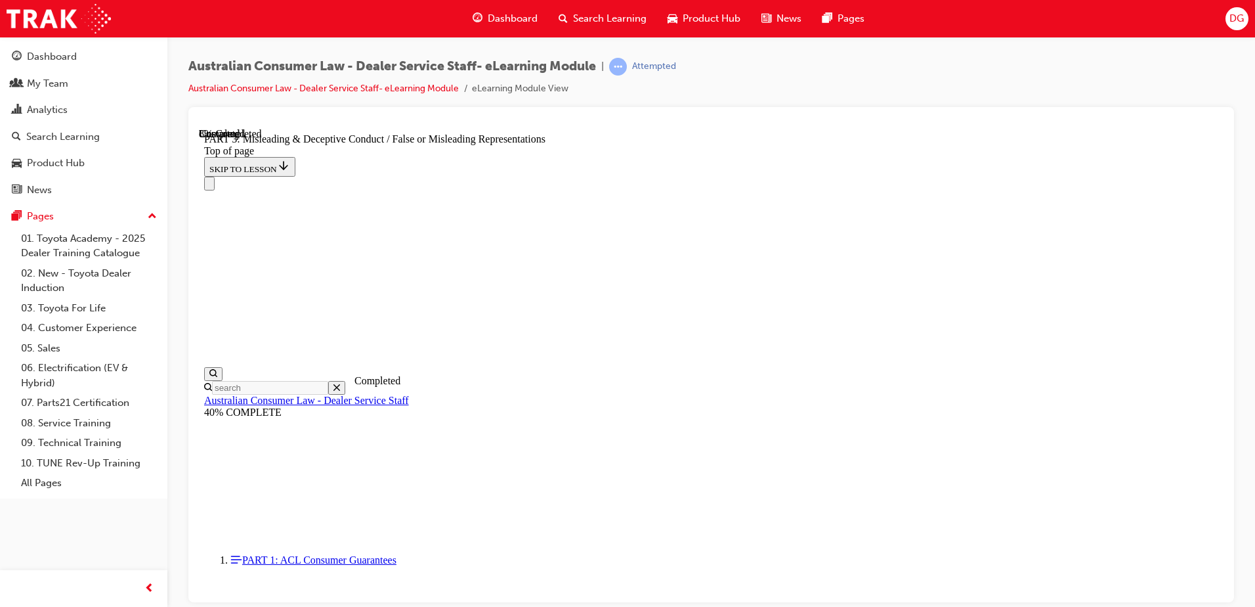
scroll to position [857, 0]
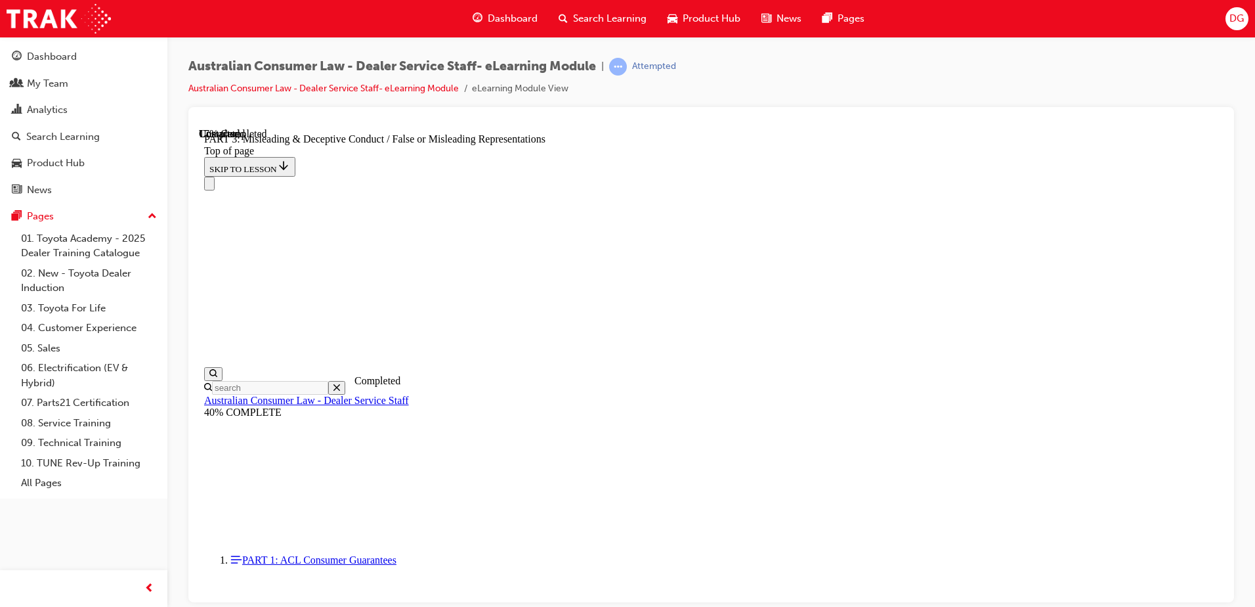
drag, startPoint x: 1222, startPoint y: 425, endPoint x: 1423, endPoint y: 598, distance: 265.3
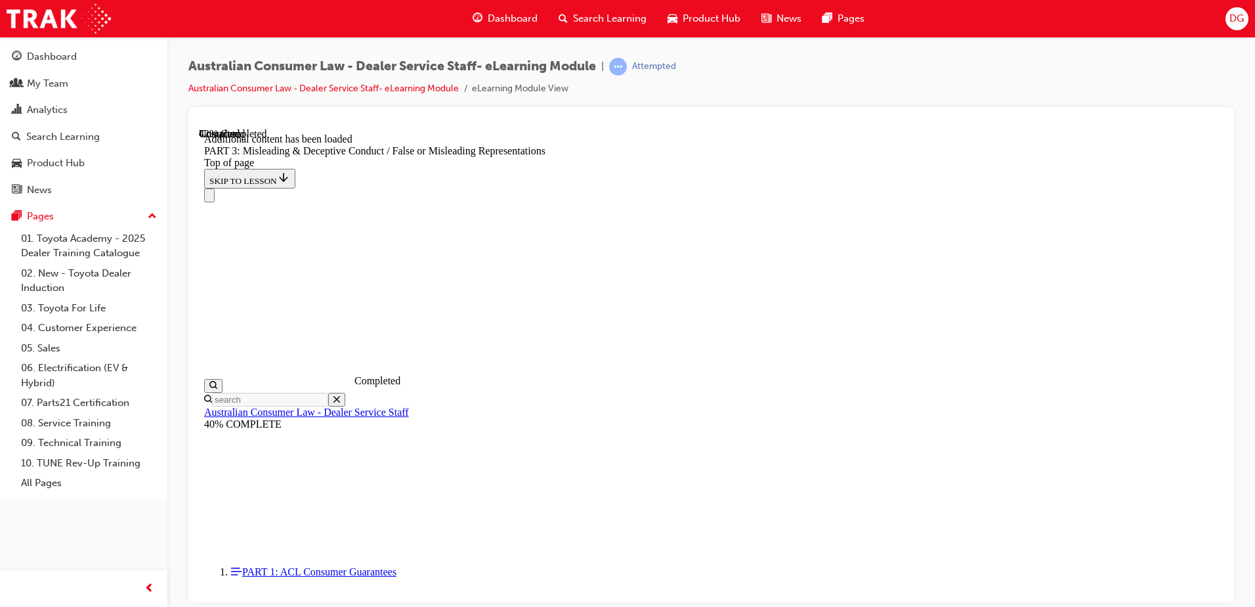
scroll to position [2990, 0]
drag, startPoint x: 1217, startPoint y: 341, endPoint x: 1444, endPoint y: 672, distance: 401.0
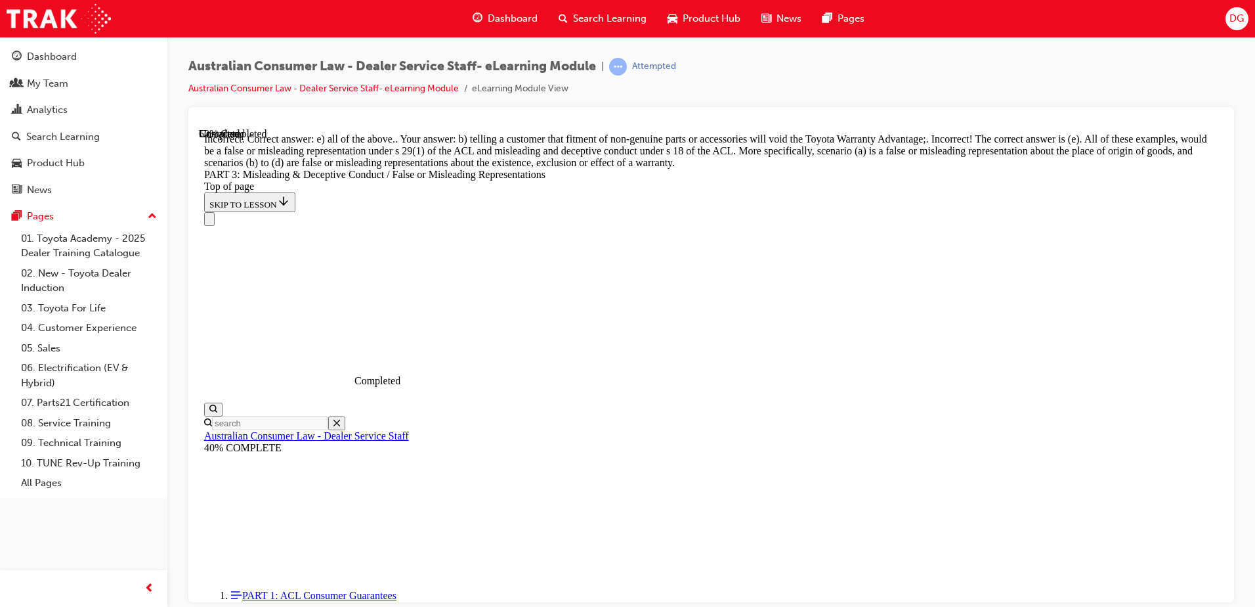
scroll to position [3399, 0]
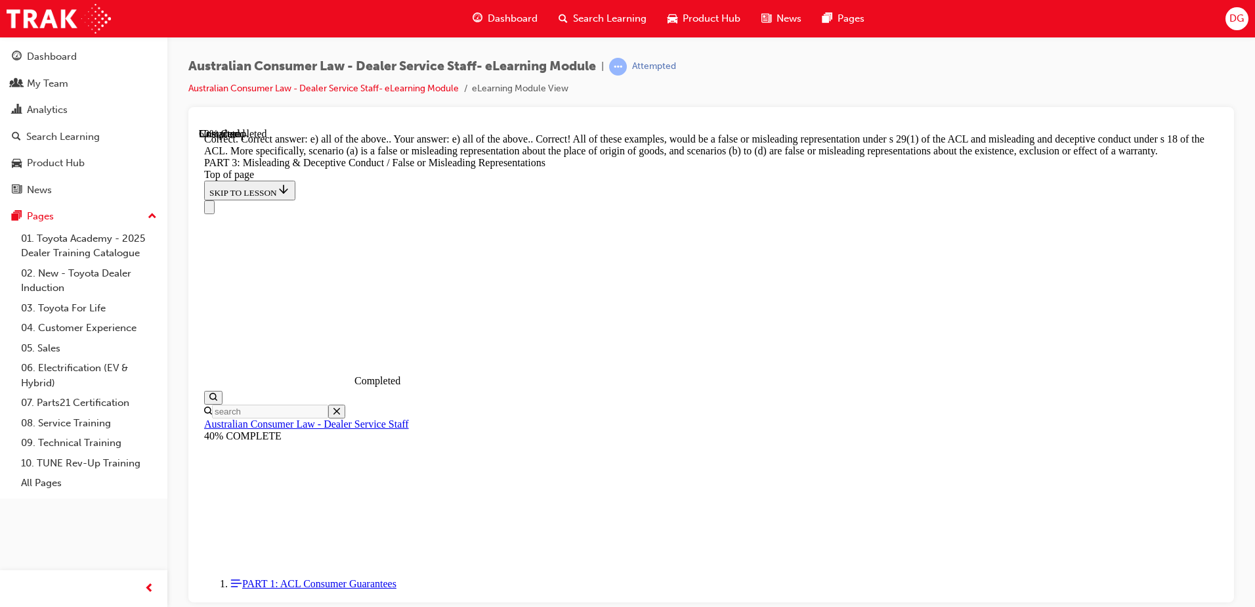
scroll to position [3471, 0]
drag, startPoint x: 1219, startPoint y: 525, endPoint x: 1423, endPoint y: 698, distance: 267.4
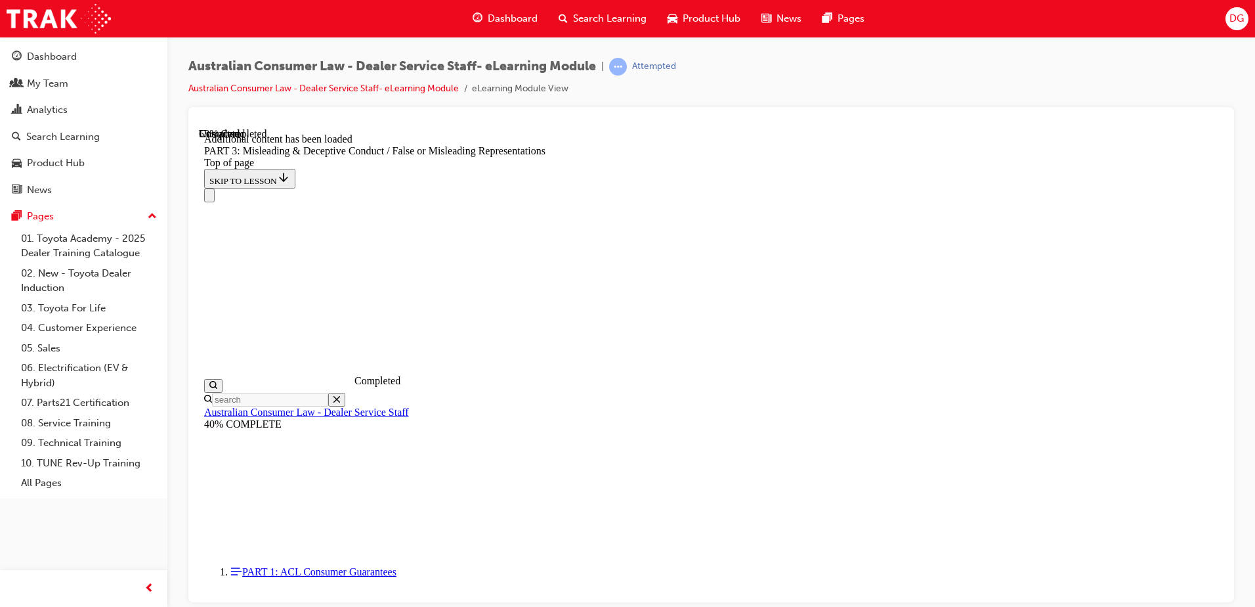
scroll to position [3806, 0]
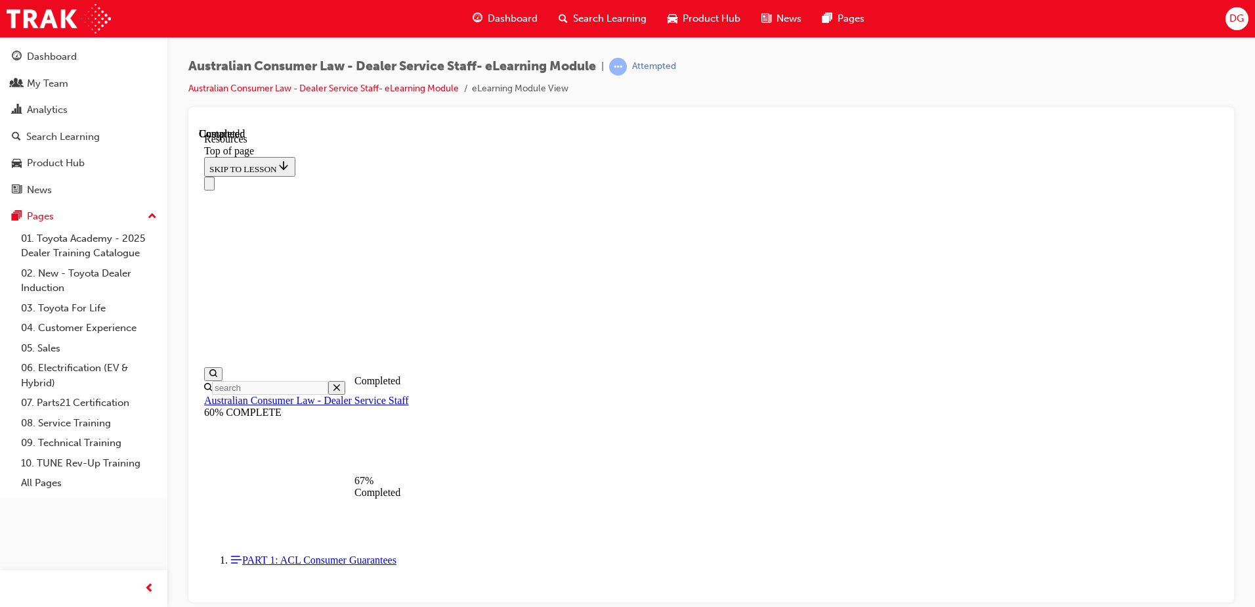
scroll to position [626, 0]
drag, startPoint x: 1216, startPoint y: 327, endPoint x: 1423, endPoint y: 707, distance: 432.4
